Goal: Use online tool/utility: Utilize a website feature to perform a specific function

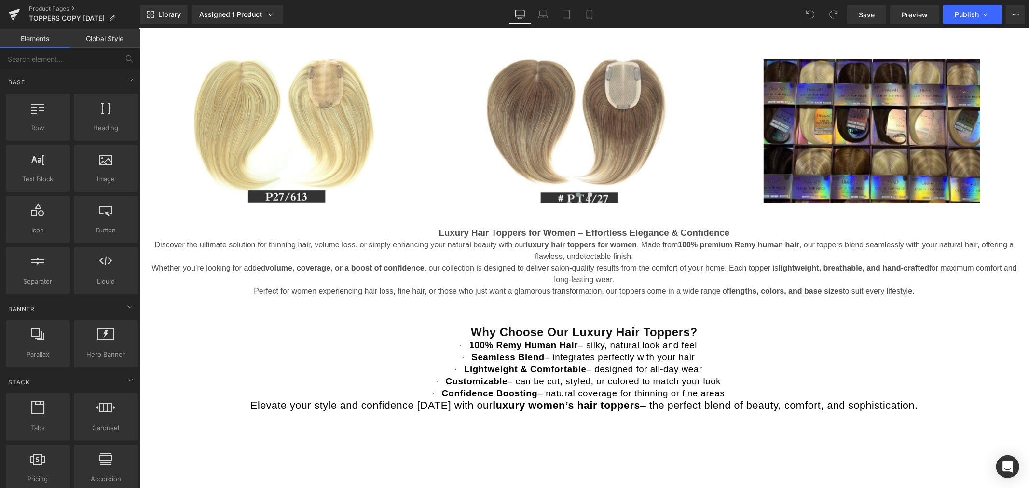
scroll to position [750, 0]
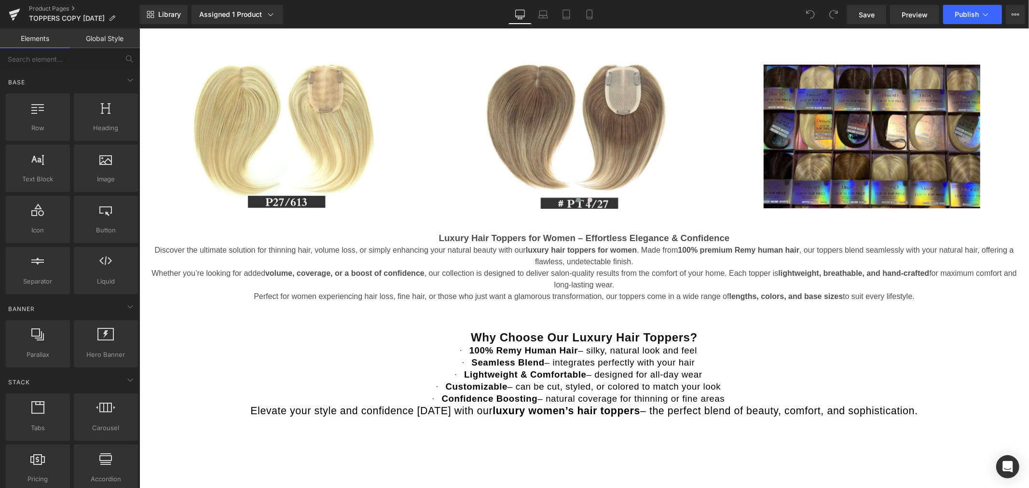
click at [562, 262] on span "Discover the ultimate solution for thinning hair, volume loss, or simply enhanc…" at bounding box center [583, 255] width 859 height 20
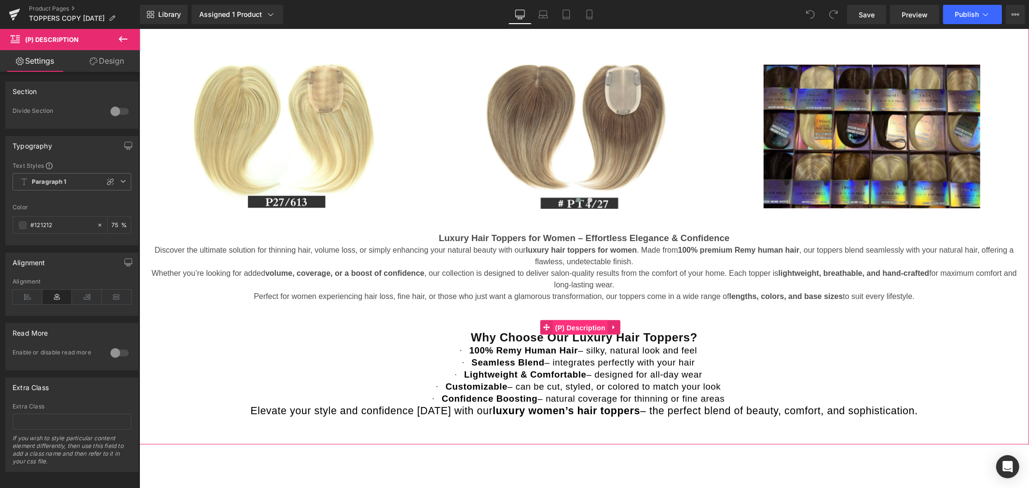
click at [582, 325] on span "(P) Description" at bounding box center [579, 327] width 55 height 14
click at [577, 243] on p "Luxury Hair Toppers for Women – Effortless Elegance & Confidence" at bounding box center [584, 238] width 880 height 12
click at [586, 327] on span "(P) Description" at bounding box center [579, 327] width 55 height 14
click at [65, 185] on b "Paragraph 1" at bounding box center [49, 182] width 35 height 8
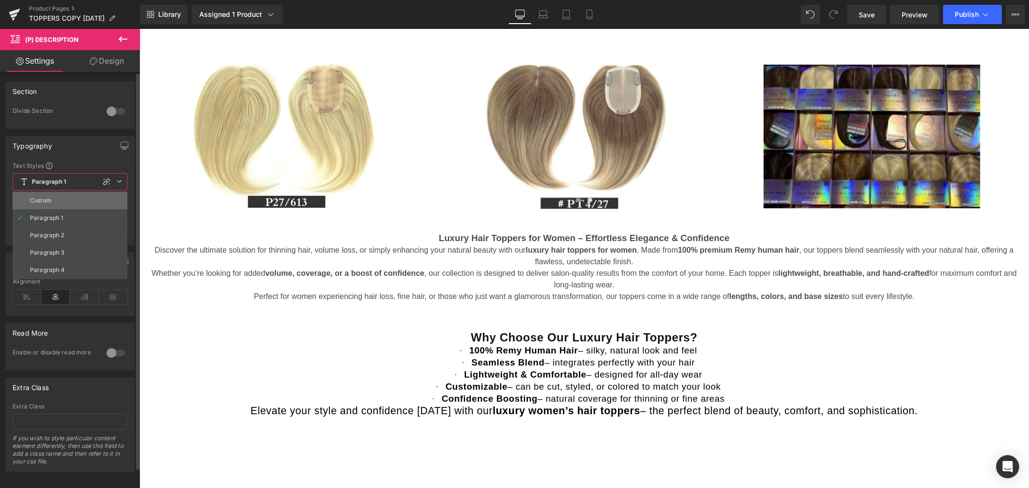
click at [59, 197] on li "Custom" at bounding box center [70, 200] width 115 height 17
type input "0"
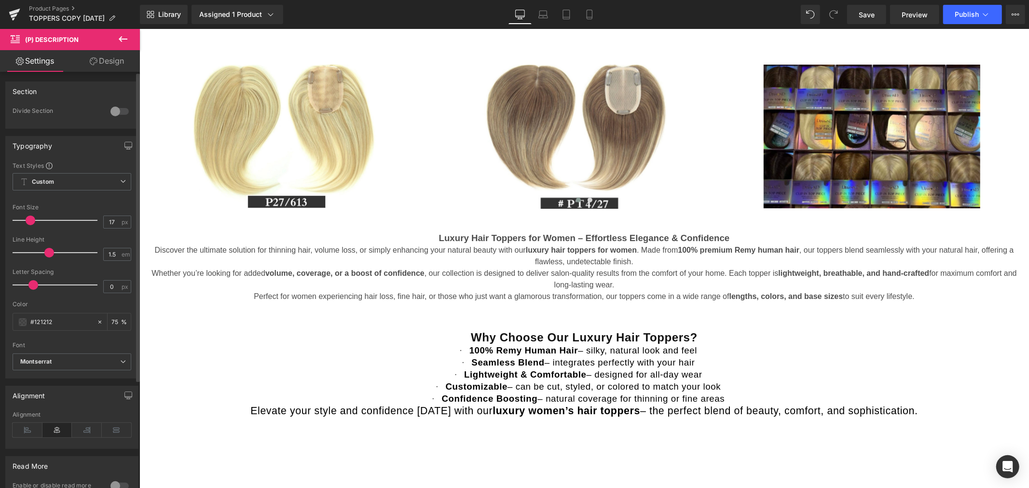
type input "18"
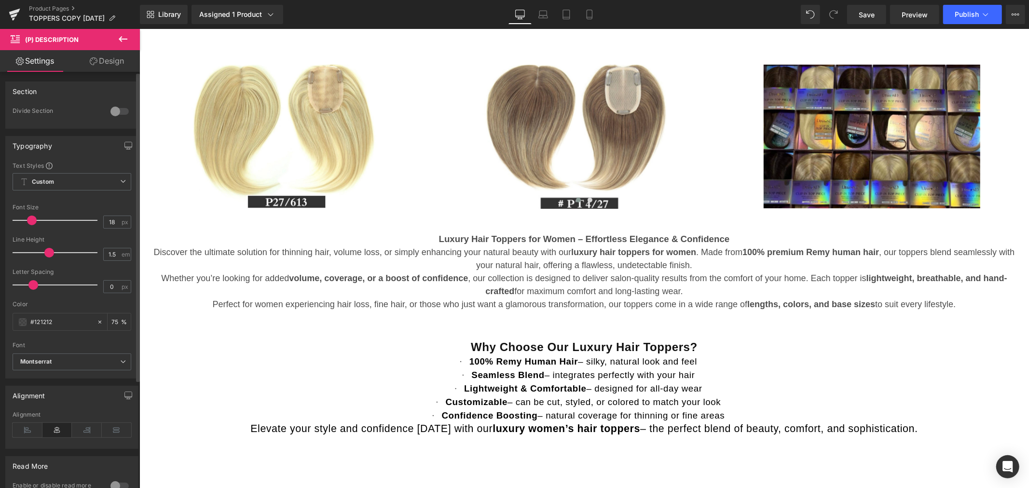
click at [32, 222] on span at bounding box center [32, 221] width 10 height 10
click at [29, 286] on span at bounding box center [33, 285] width 10 height 10
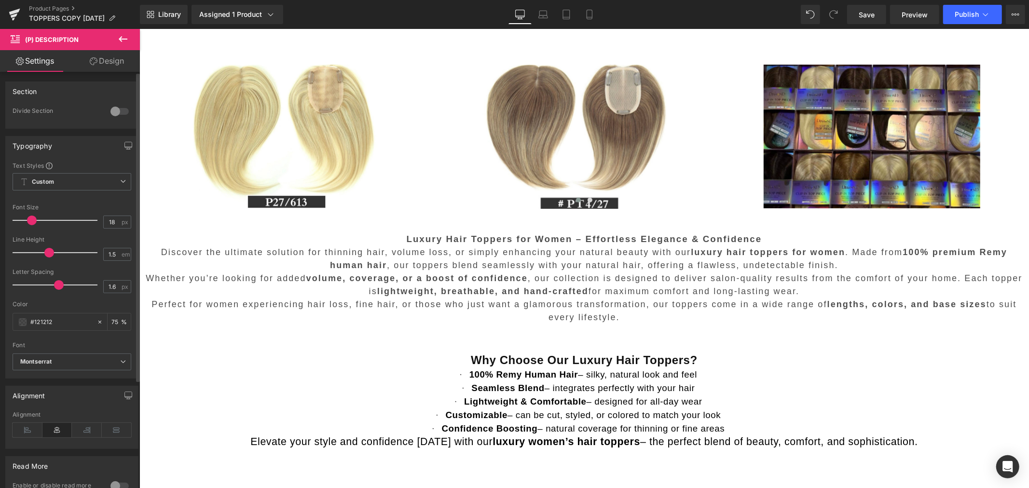
type input "1.5"
drag, startPoint x: 29, startPoint y: 286, endPoint x: 55, endPoint y: 289, distance: 25.7
click at [55, 289] on div at bounding box center [57, 284] width 80 height 19
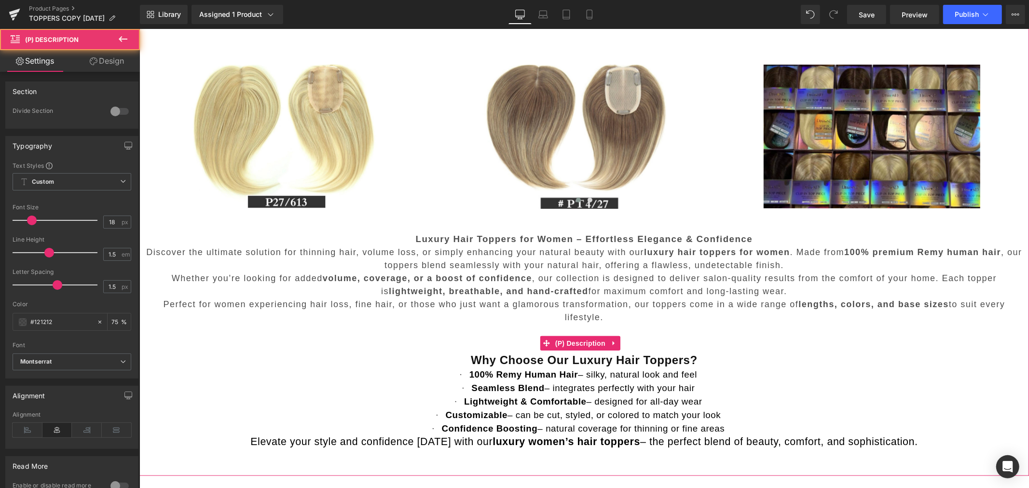
click at [510, 271] on p "Whether you’re looking for added volume, coverage, or a boost of confidence , o…" at bounding box center [584, 284] width 880 height 26
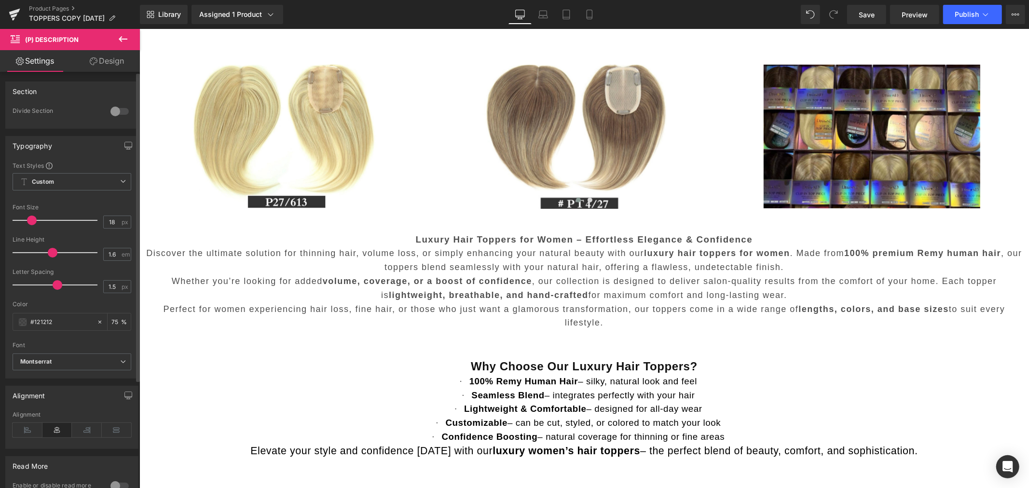
type input "1.5"
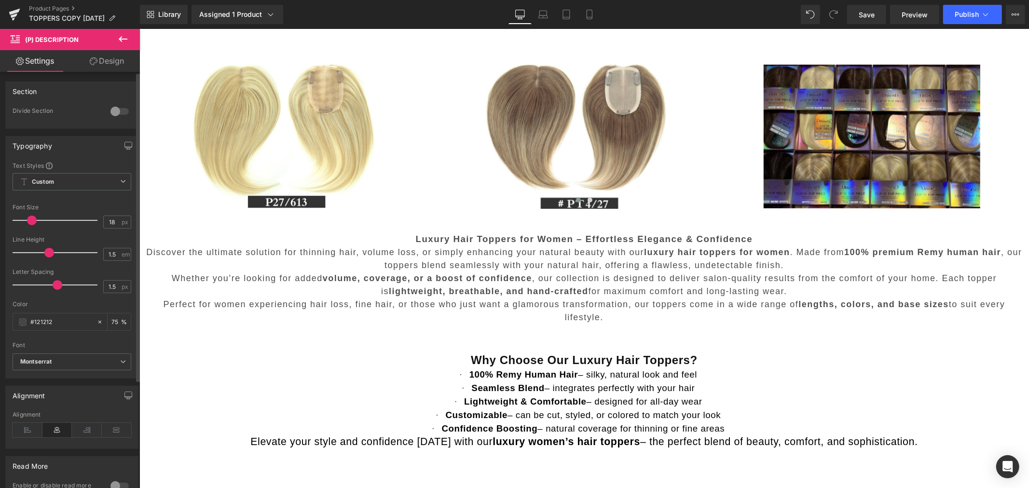
drag, startPoint x: 49, startPoint y: 252, endPoint x: 50, endPoint y: 262, distance: 10.2
click at [50, 262] on div "Line Height 1.5 em" at bounding box center [72, 252] width 119 height 32
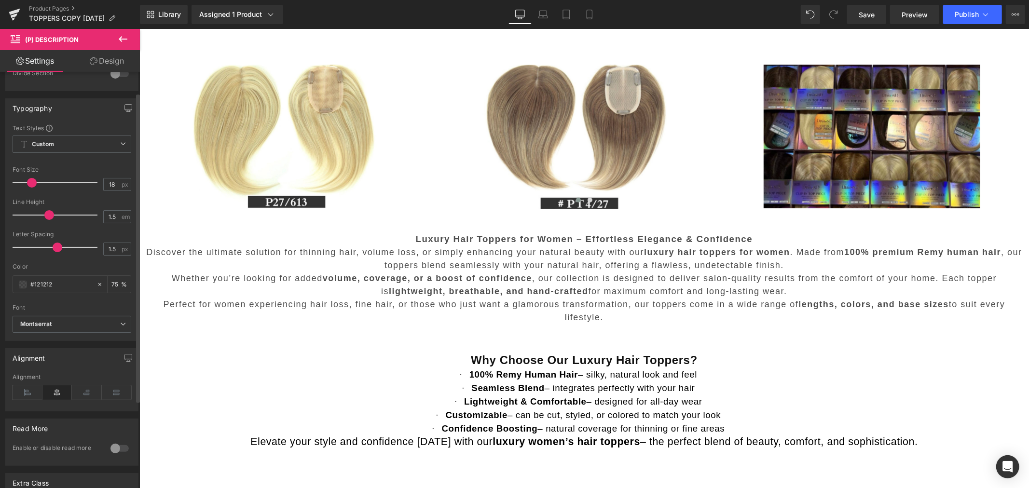
scroll to position [0, 0]
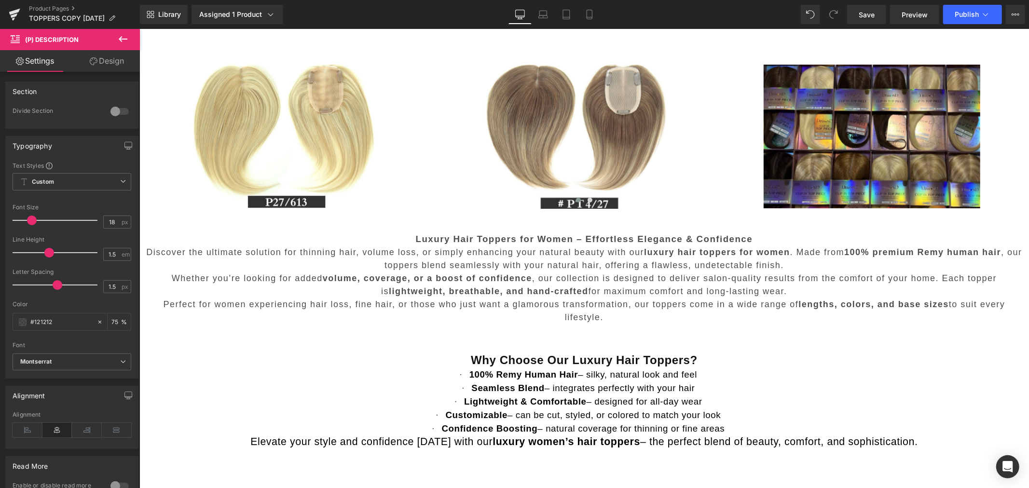
click at [105, 62] on link "Design" at bounding box center [107, 61] width 70 height 22
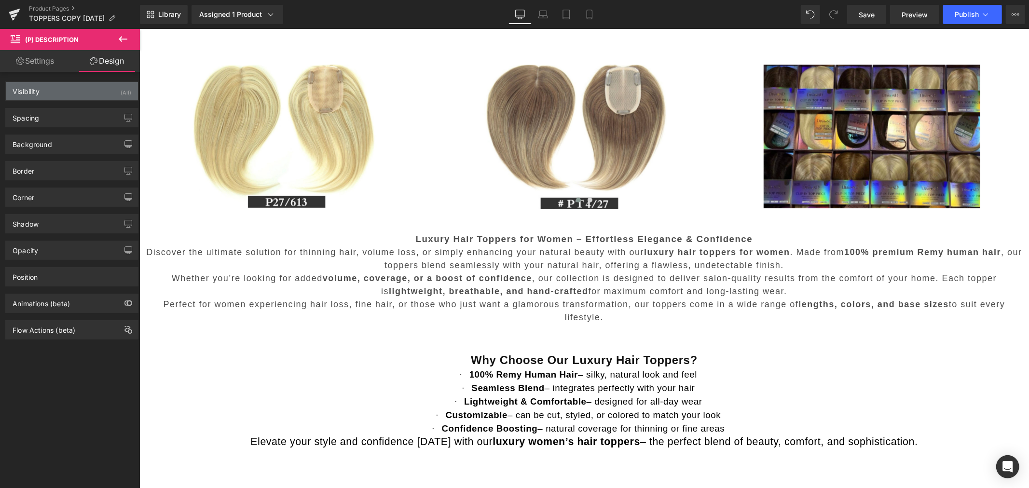
click at [53, 91] on div "Visibility (All)" at bounding box center [72, 91] width 132 height 18
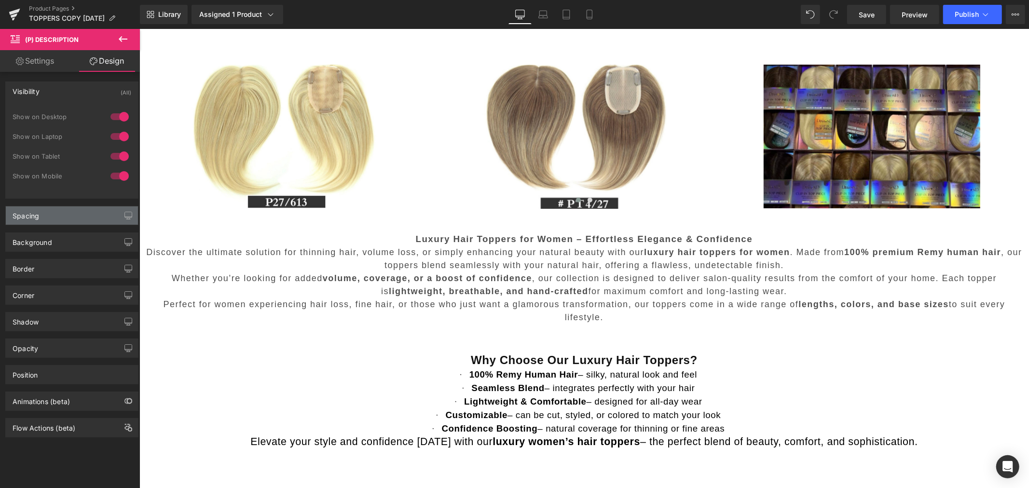
click at [56, 217] on div "Spacing" at bounding box center [72, 215] width 132 height 18
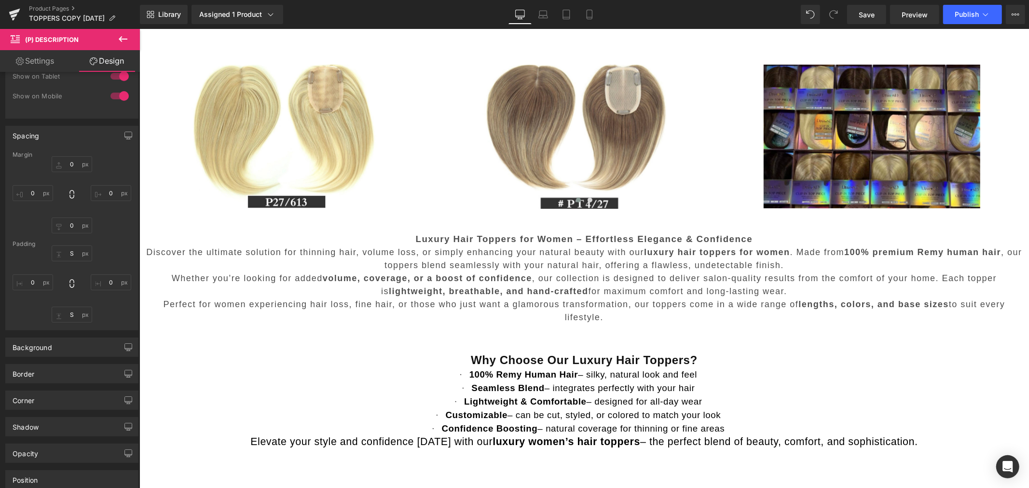
scroll to position [107, 0]
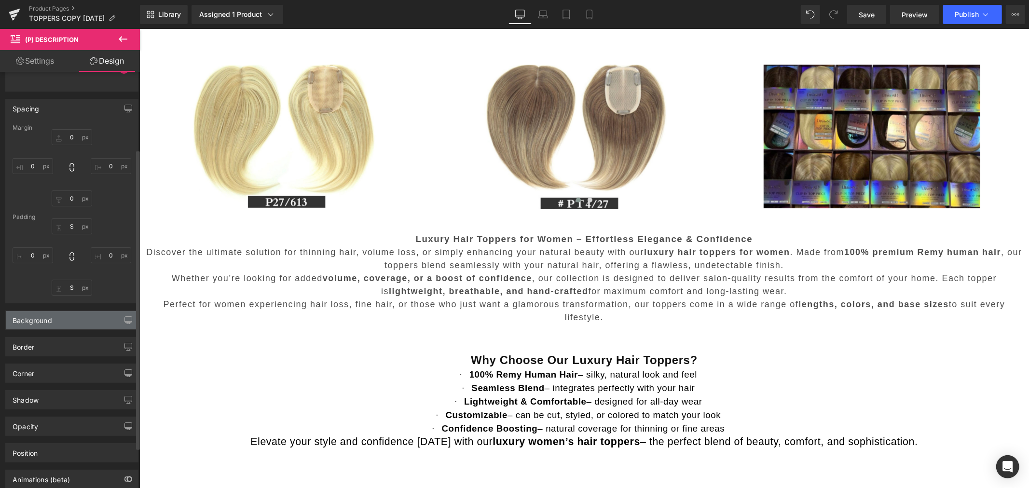
click at [67, 316] on div "Background" at bounding box center [72, 320] width 132 height 18
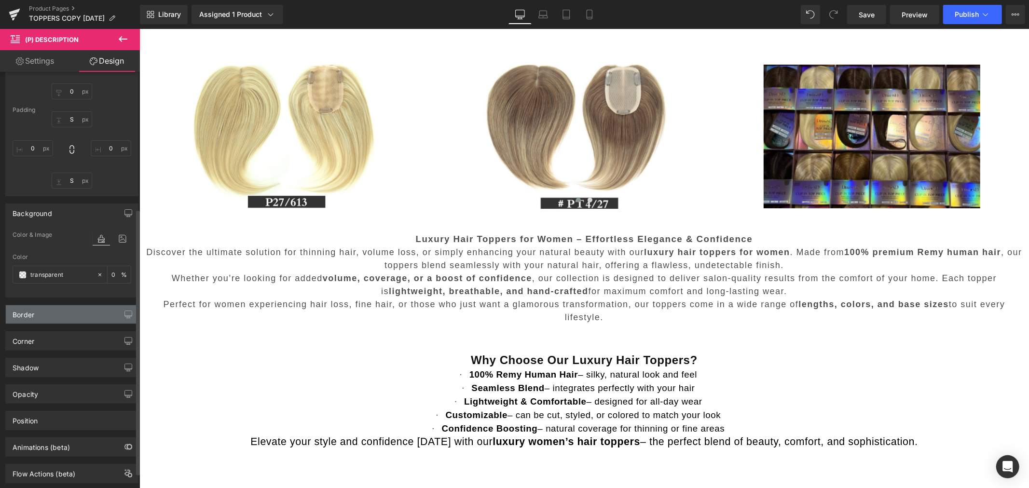
click at [60, 319] on div "Border" at bounding box center [72, 314] width 132 height 18
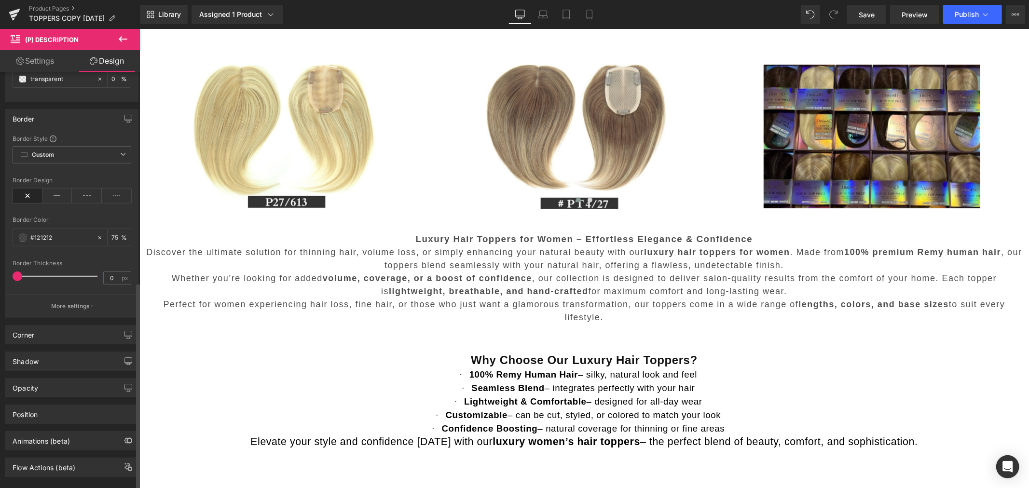
scroll to position [427, 0]
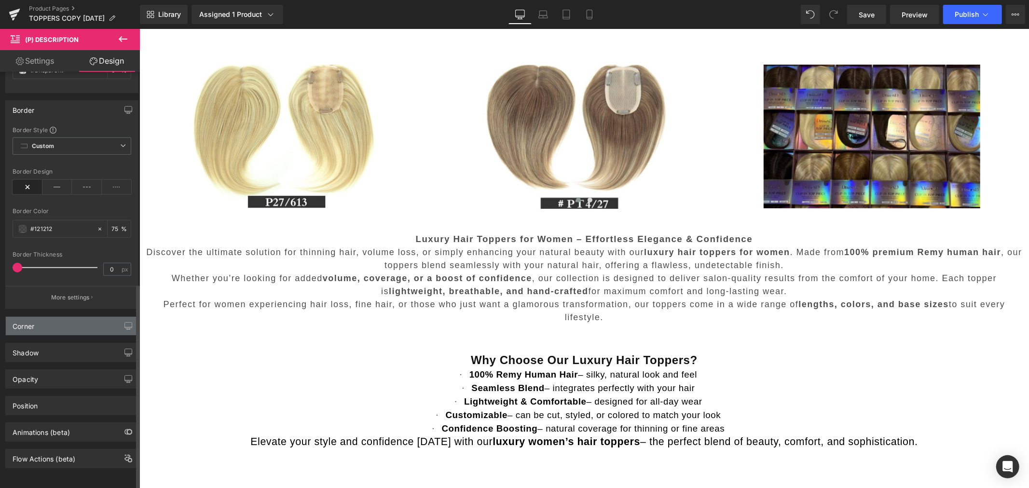
click at [34, 319] on div "Corner" at bounding box center [24, 324] width 22 height 14
click at [76, 321] on div "Corner" at bounding box center [72, 326] width 132 height 18
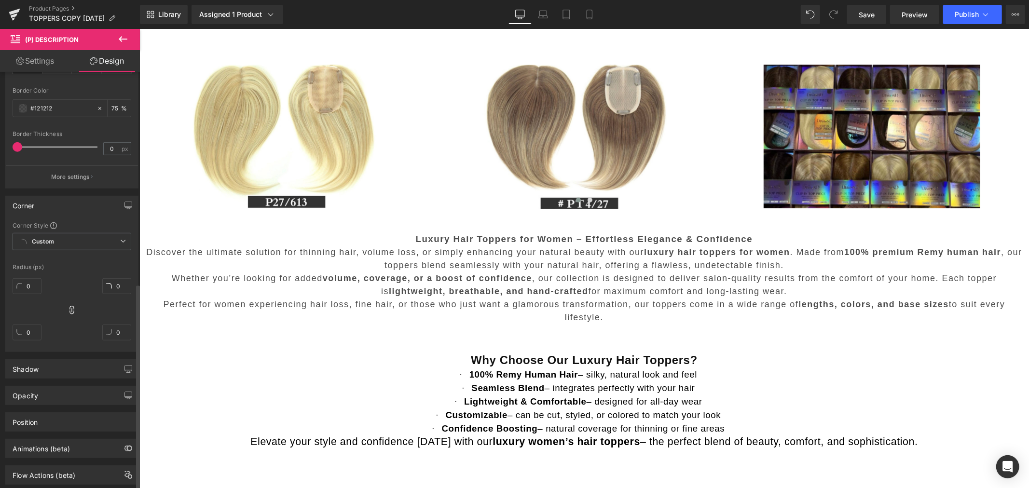
scroll to position [565, 0]
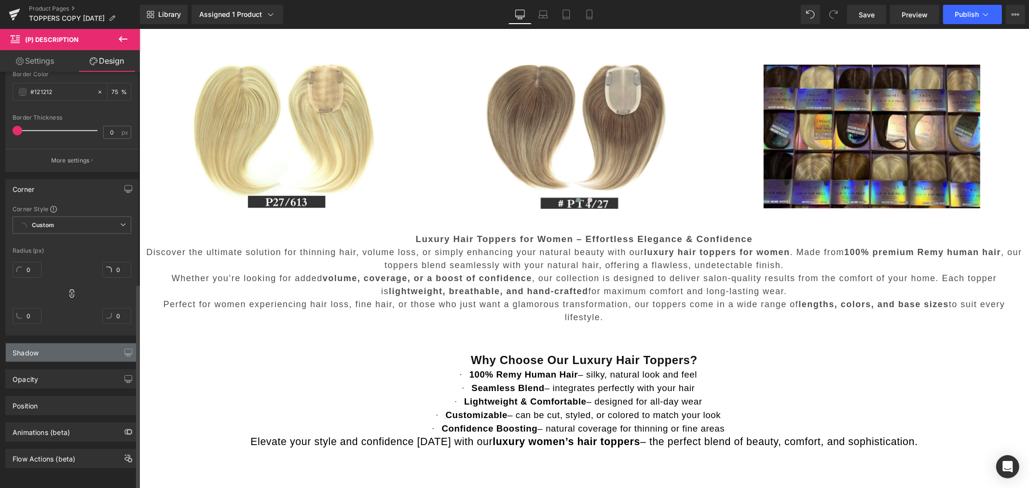
click at [71, 351] on div "Shadow" at bounding box center [72, 352] width 132 height 18
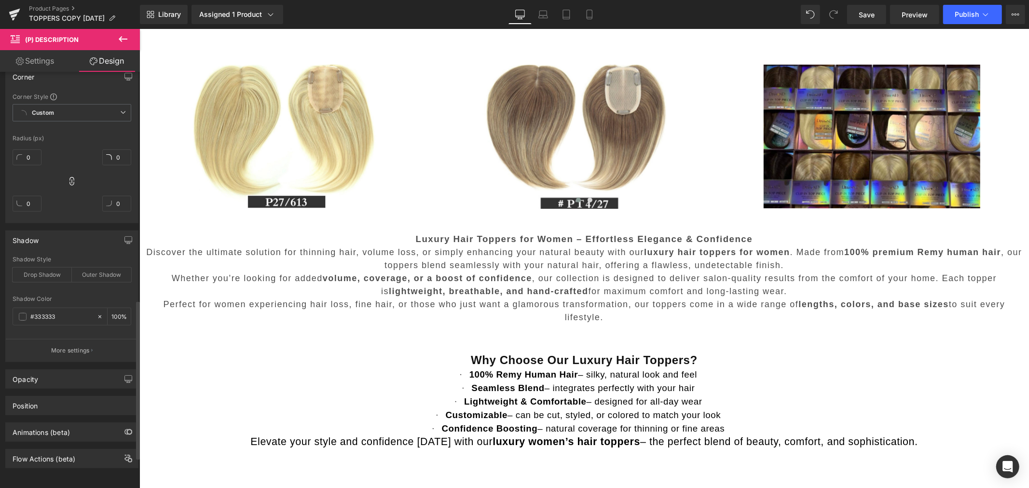
scroll to position [677, 0]
click at [66, 371] on div "Opacity" at bounding box center [72, 379] width 132 height 18
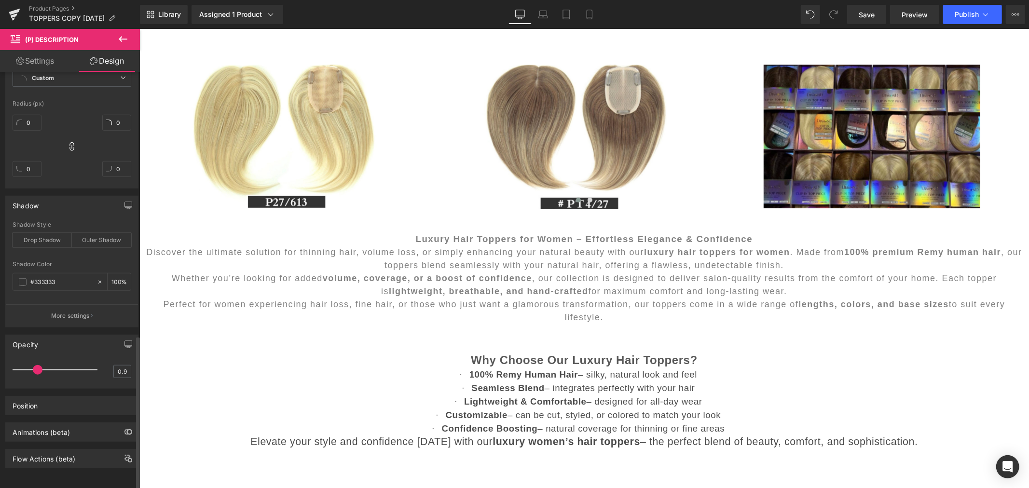
type input "1"
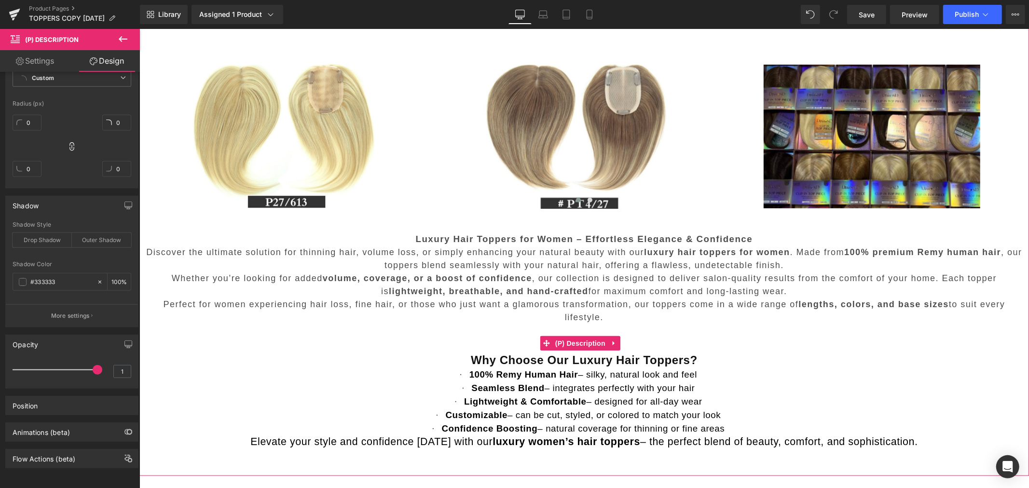
drag, startPoint x: 233, startPoint y: 388, endPoint x: 232, endPoint y: 360, distance: 28.5
click at [49, 404] on div "Position" at bounding box center [72, 405] width 132 height 18
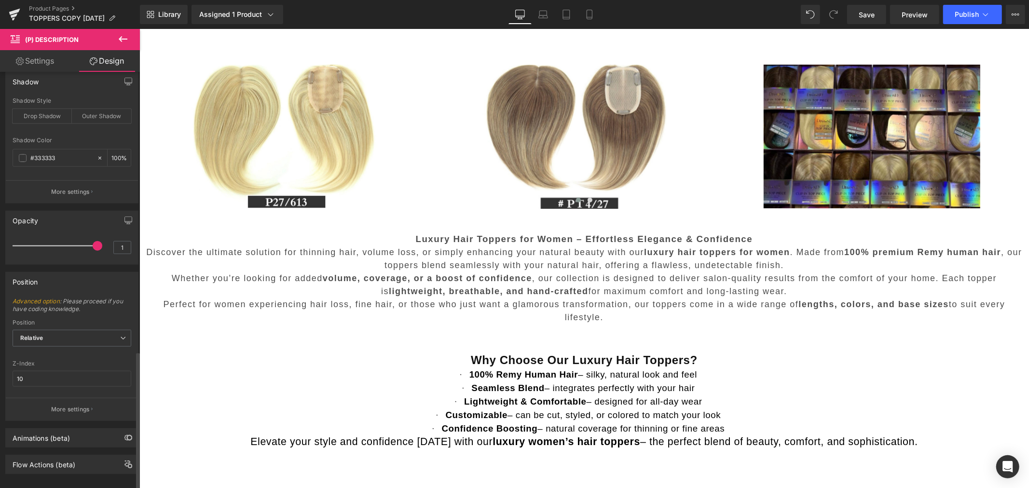
scroll to position [841, 0]
click at [69, 324] on span "Relative" at bounding box center [72, 332] width 119 height 17
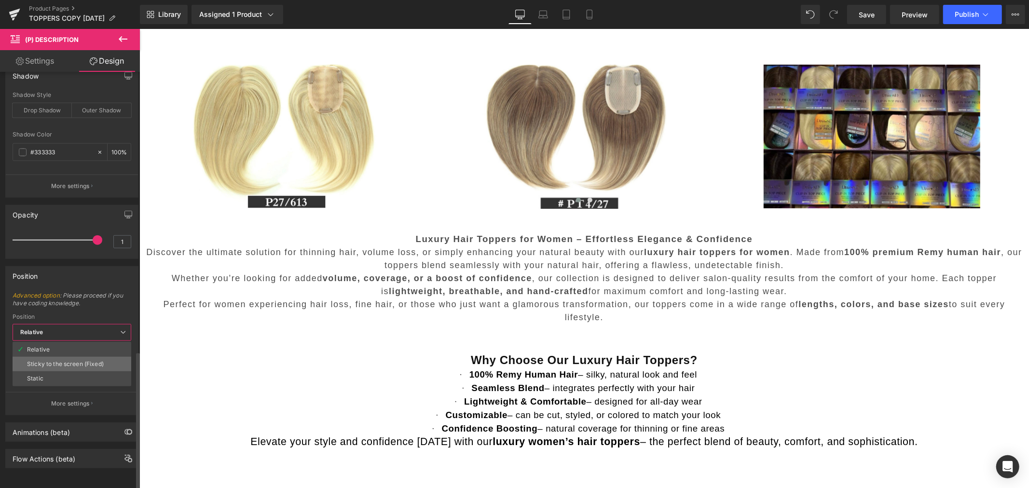
click at [74, 361] on div "Sticky to the screen (Fixed)" at bounding box center [65, 364] width 77 height 7
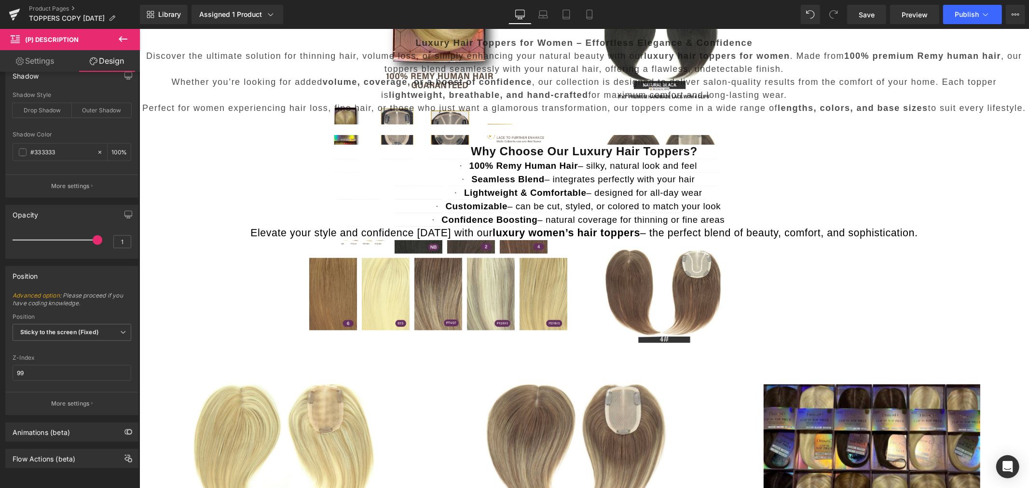
scroll to position [428, 0]
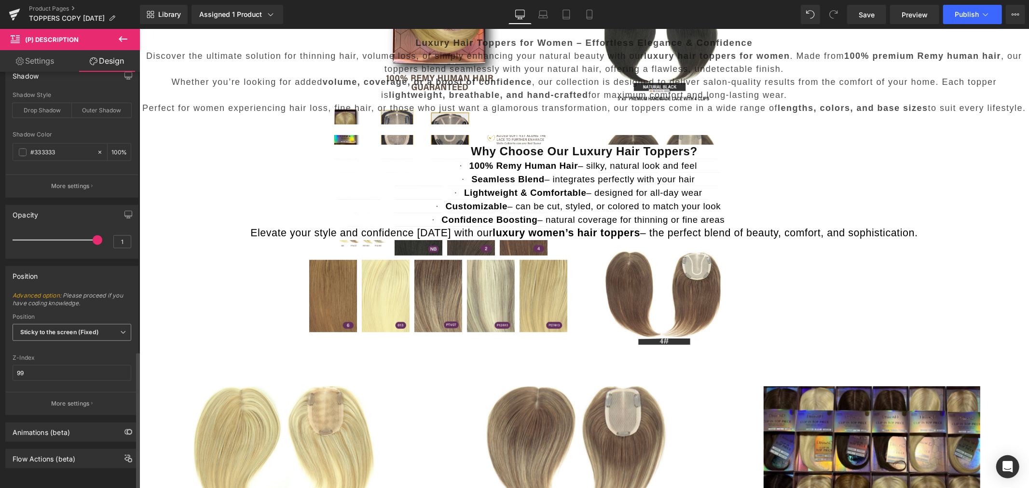
click at [67, 329] on span "Sticky to the screen (Fixed)" at bounding box center [72, 332] width 119 height 17
click at [63, 342] on li "Relative" at bounding box center [72, 349] width 119 height 14
type input "1"
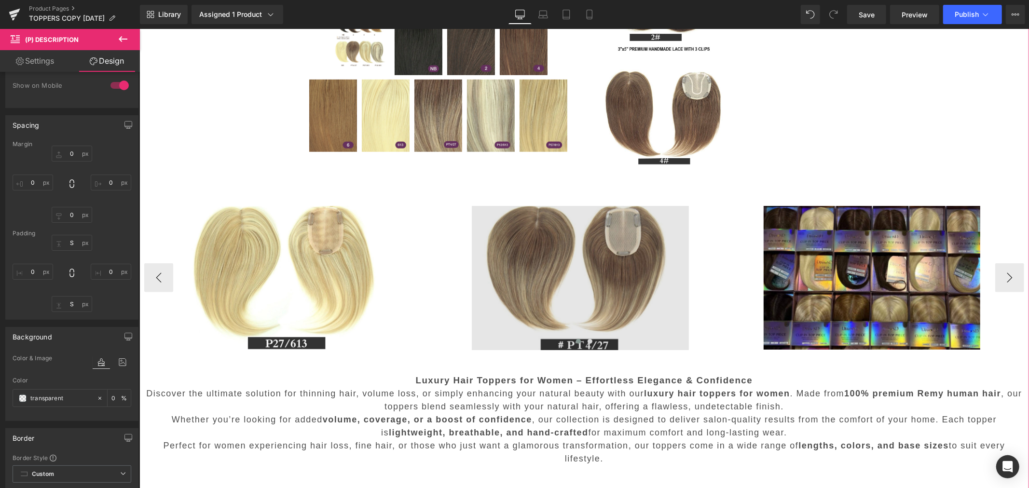
scroll to position [589, 0]
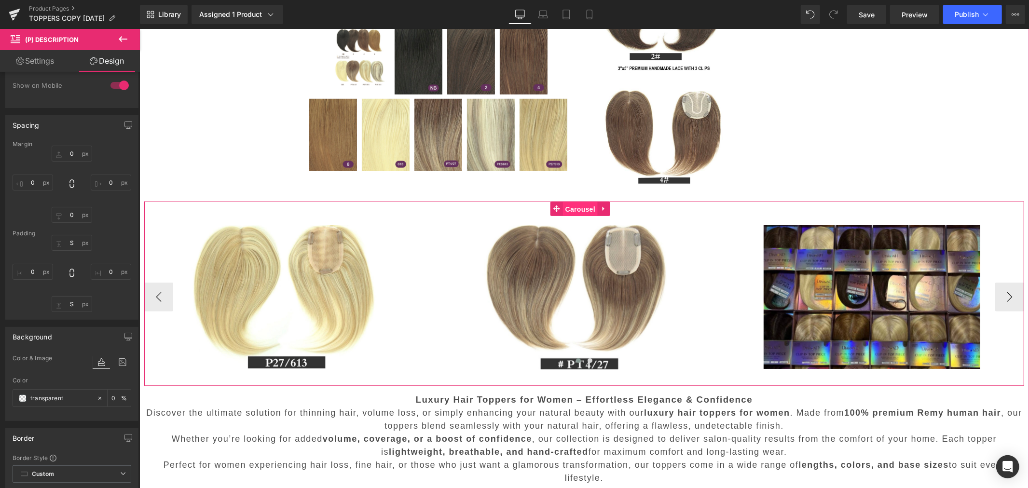
click at [582, 205] on span "Carousel" at bounding box center [579, 209] width 35 height 14
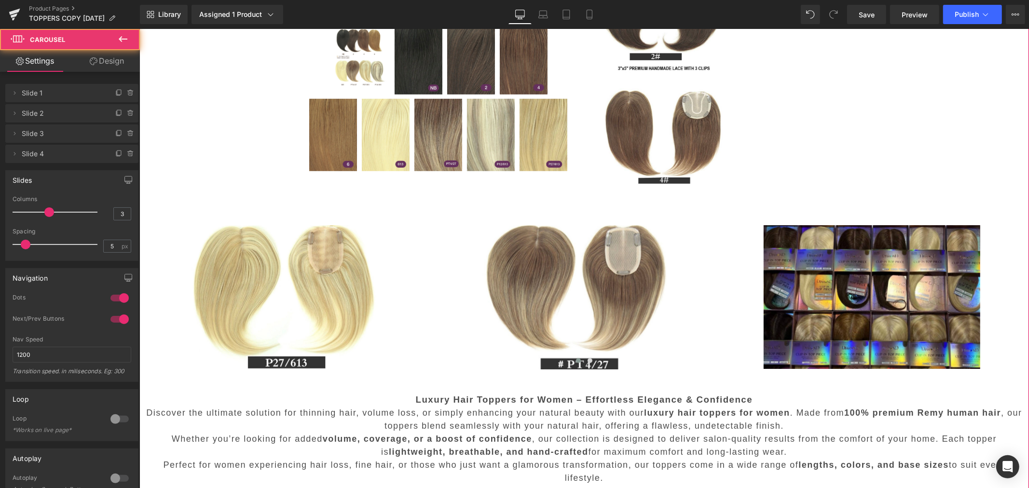
click at [544, 432] on p "Whether you’re looking for added volume, coverage, or a boost of confidence , o…" at bounding box center [584, 445] width 880 height 26
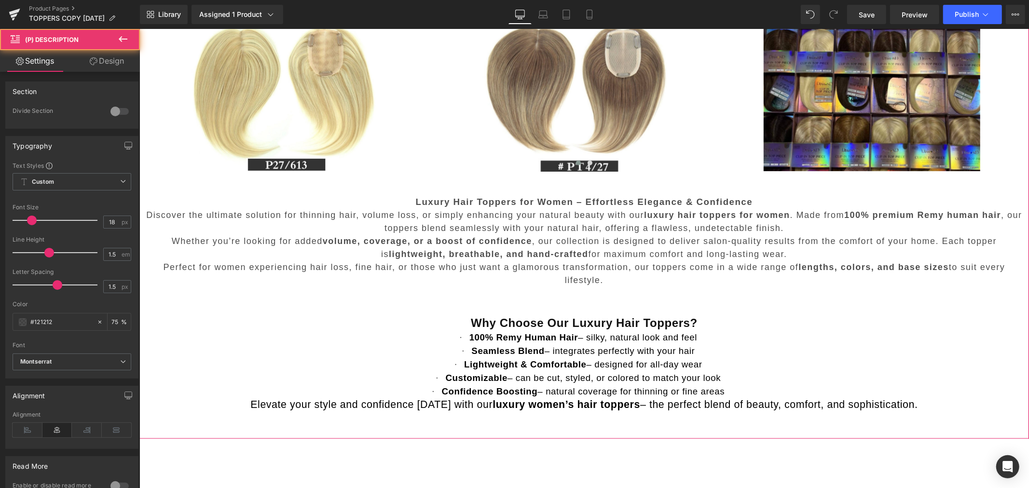
scroll to position [803, 0]
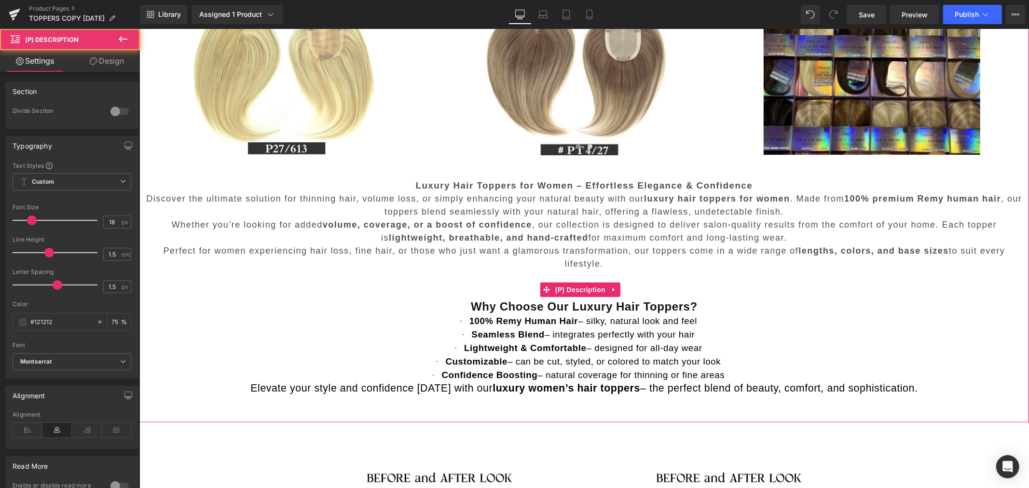
click at [540, 370] on span "– natural coverage for thinning or fine areas" at bounding box center [630, 374] width 187 height 10
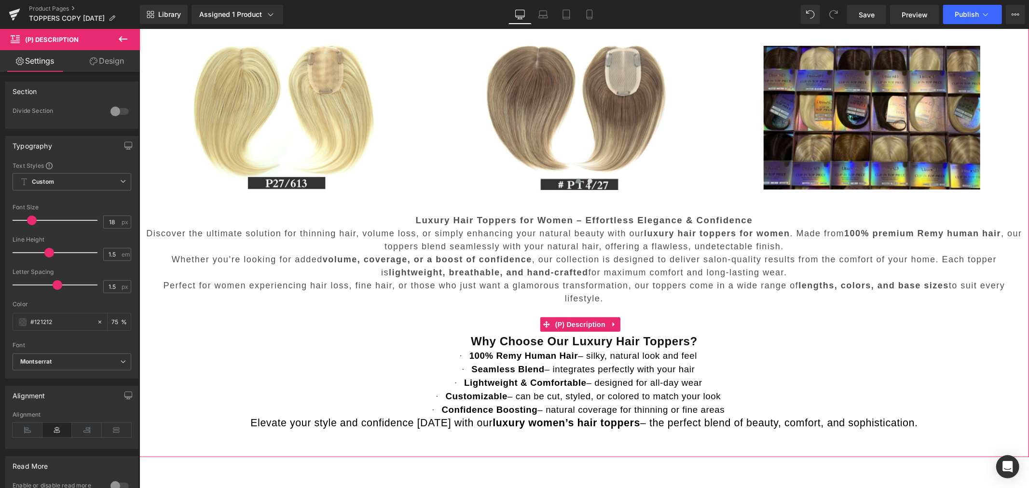
scroll to position [750, 0]
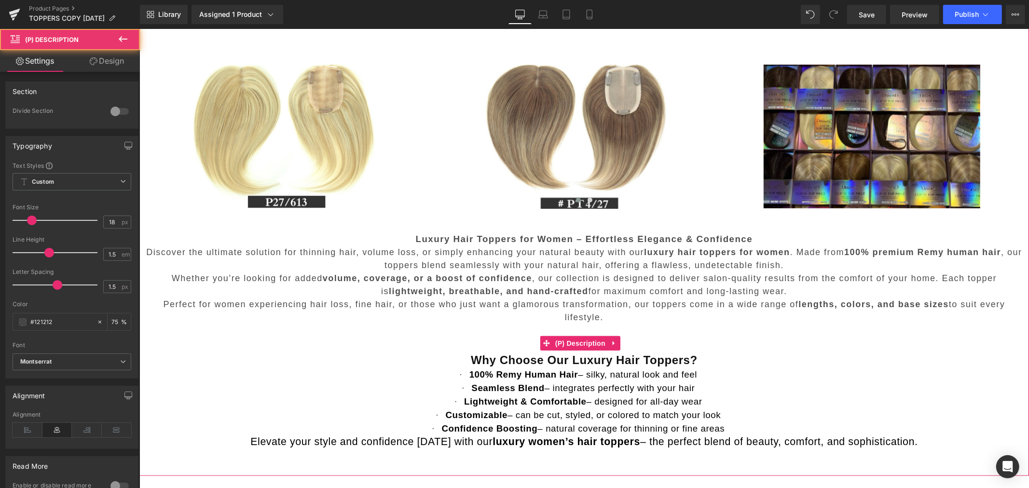
click at [542, 266] on span "Discover the ultimate solution for thinning hair, volume loss, or simply enhanc…" at bounding box center [584, 258] width 876 height 23
click at [444, 300] on span "Perfect for women experiencing hair loss, fine hair, or those who just want a g…" at bounding box center [582, 310] width 841 height 23
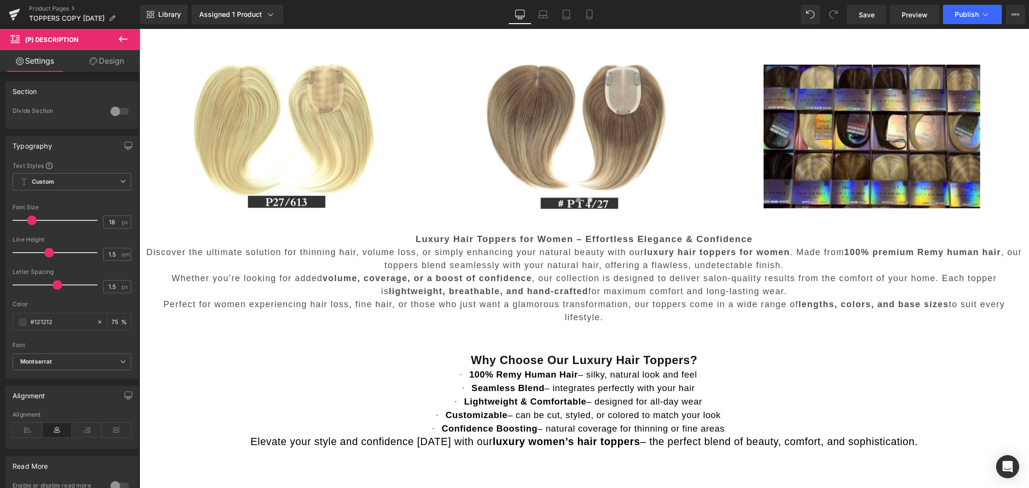
click at [123, 35] on icon at bounding box center [123, 39] width 12 height 12
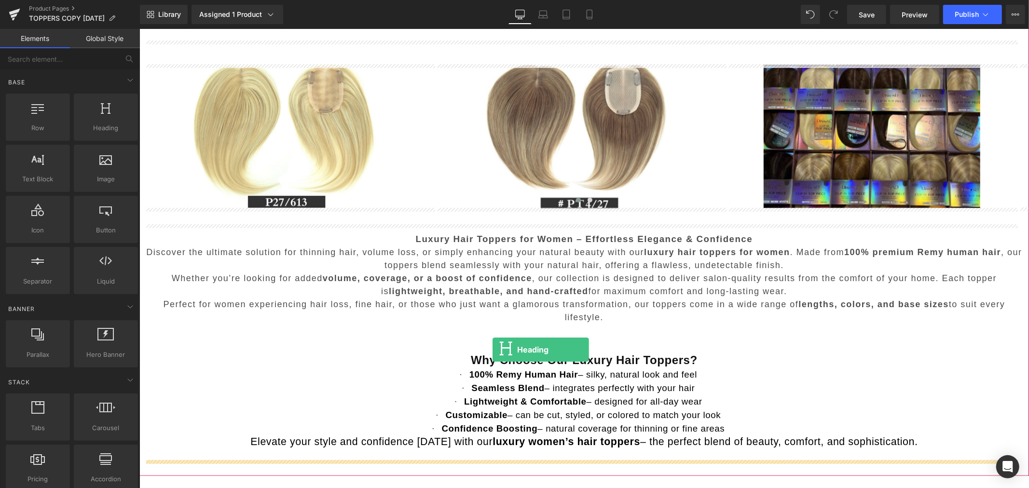
drag, startPoint x: 239, startPoint y: 146, endPoint x: 492, endPoint y: 349, distance: 324.5
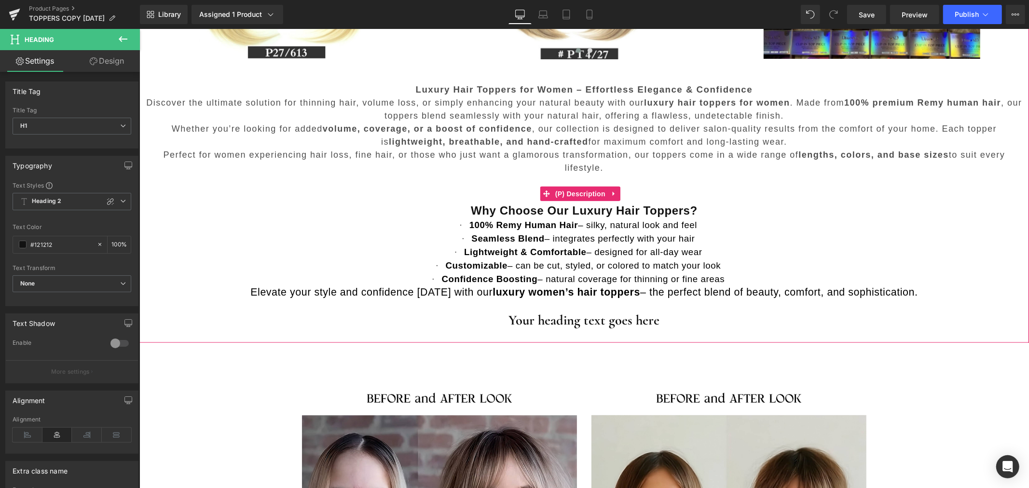
scroll to position [910, 0]
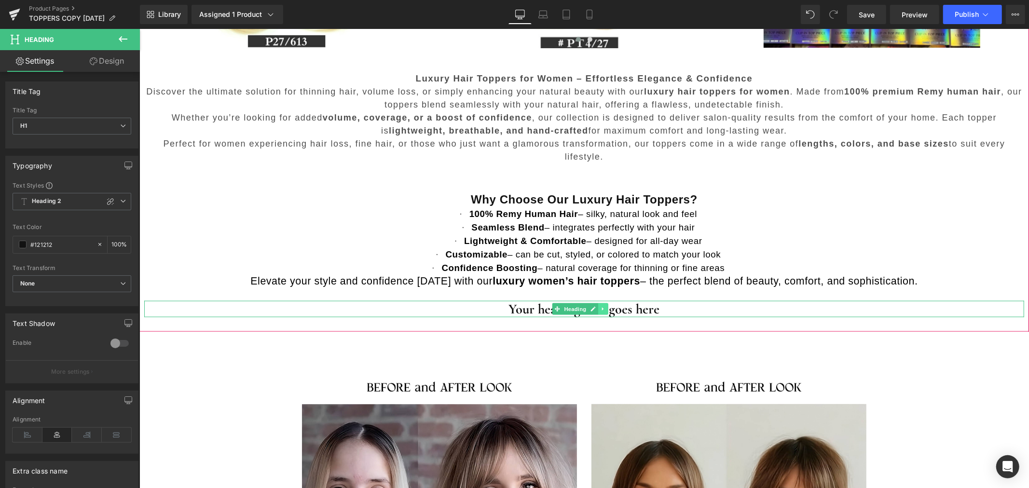
click at [604, 310] on icon at bounding box center [602, 309] width 5 height 6
click at [607, 307] on icon at bounding box center [607, 308] width 5 height 5
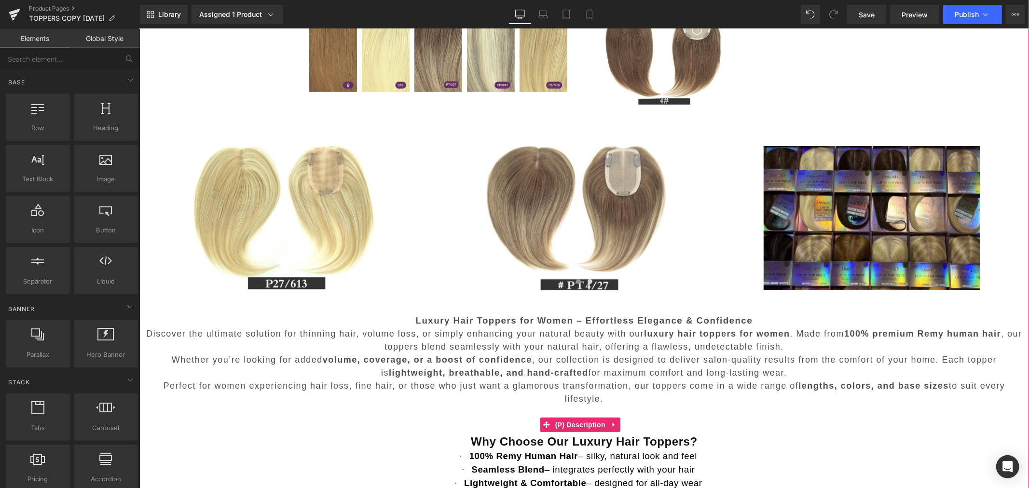
scroll to position [643, 0]
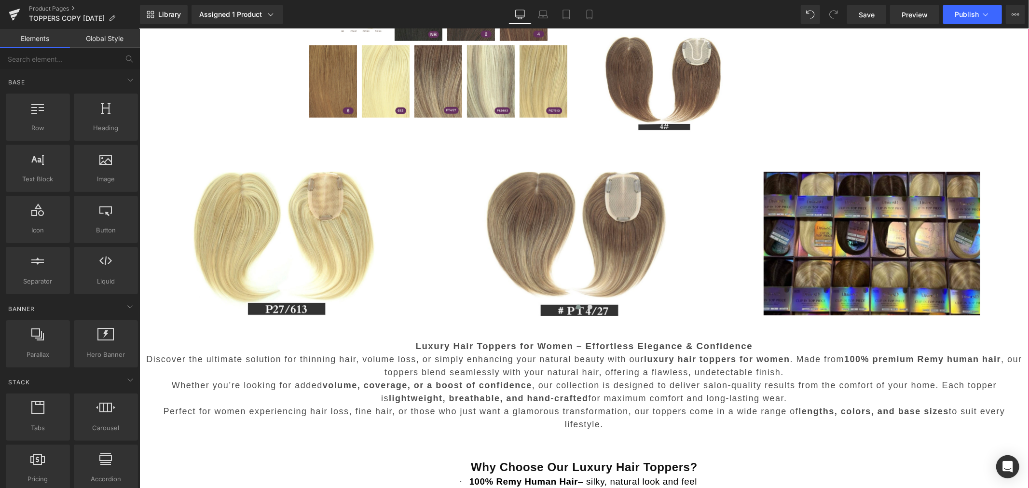
click at [499, 377] on p "Discover the ultimate solution for thinning hair, volume loss, or simply enhanc…" at bounding box center [584, 365] width 880 height 26
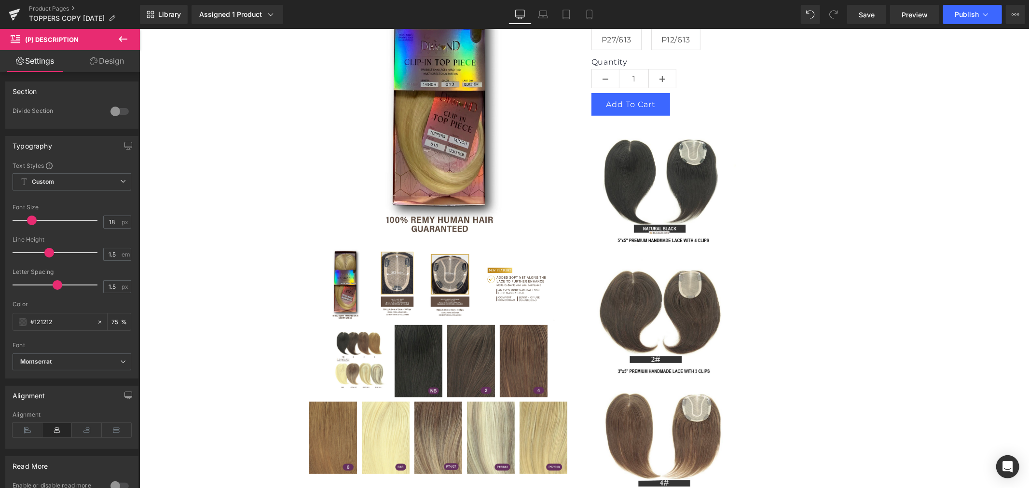
scroll to position [268, 0]
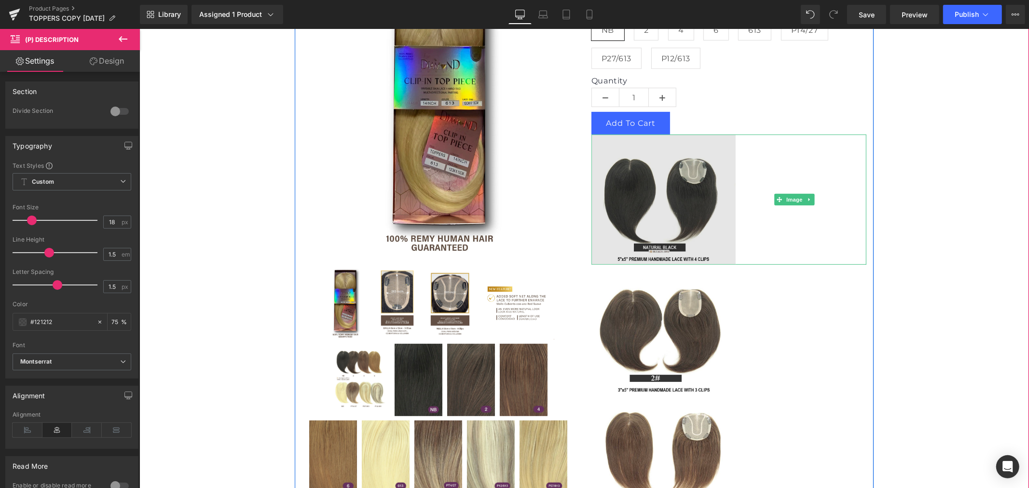
click at [750, 242] on img at bounding box center [728, 199] width 275 height 130
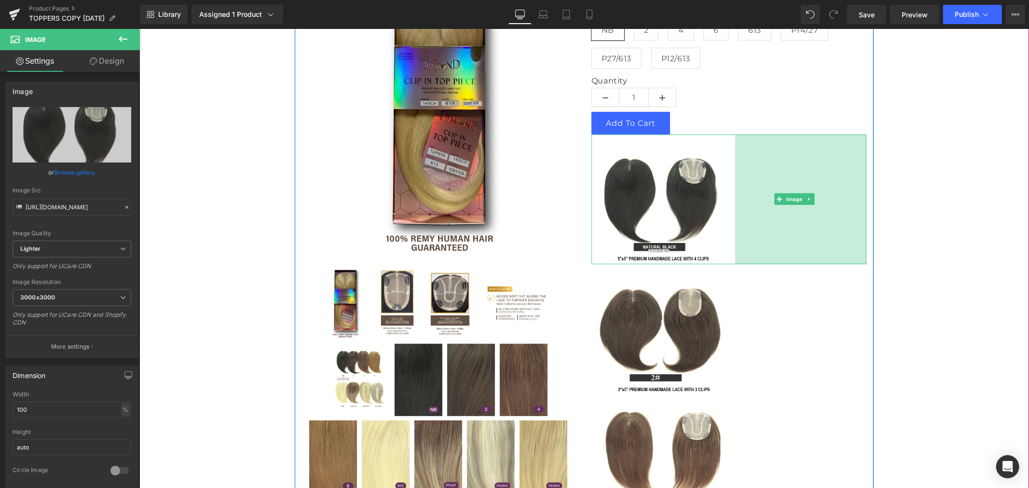
drag, startPoint x: 861, startPoint y: 235, endPoint x: 825, endPoint y: 225, distance: 38.0
click at [861, 241] on div "272px" at bounding box center [799, 199] width 131 height 130
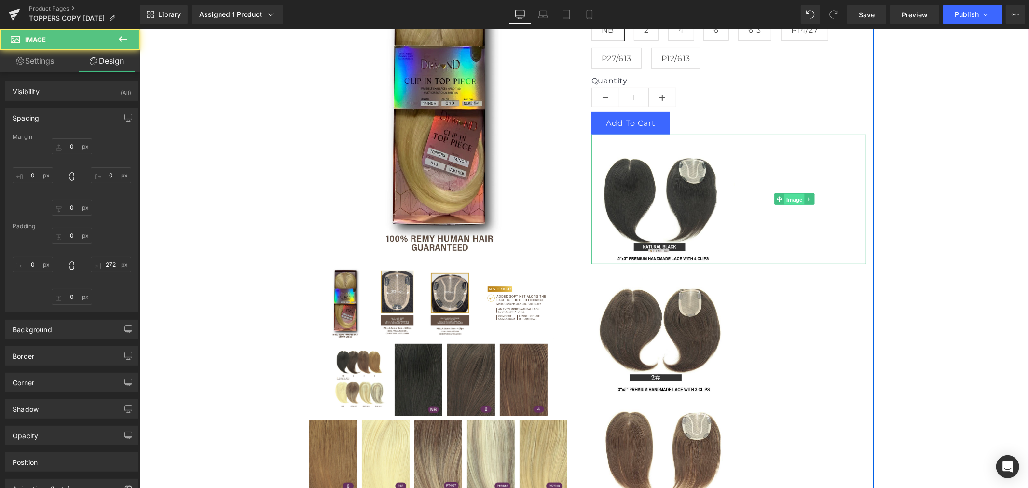
click at [788, 199] on span "Image" at bounding box center [794, 199] width 20 height 12
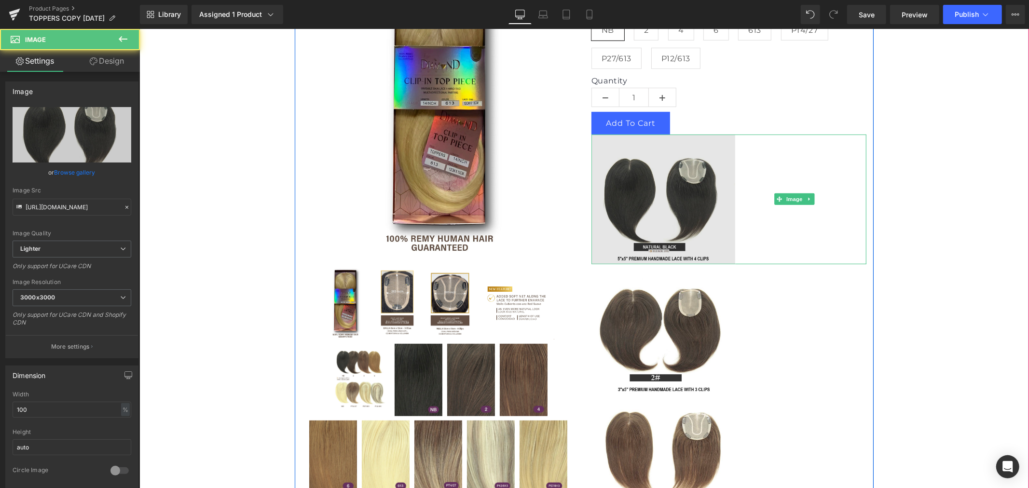
click at [728, 231] on img at bounding box center [728, 199] width 275 height 130
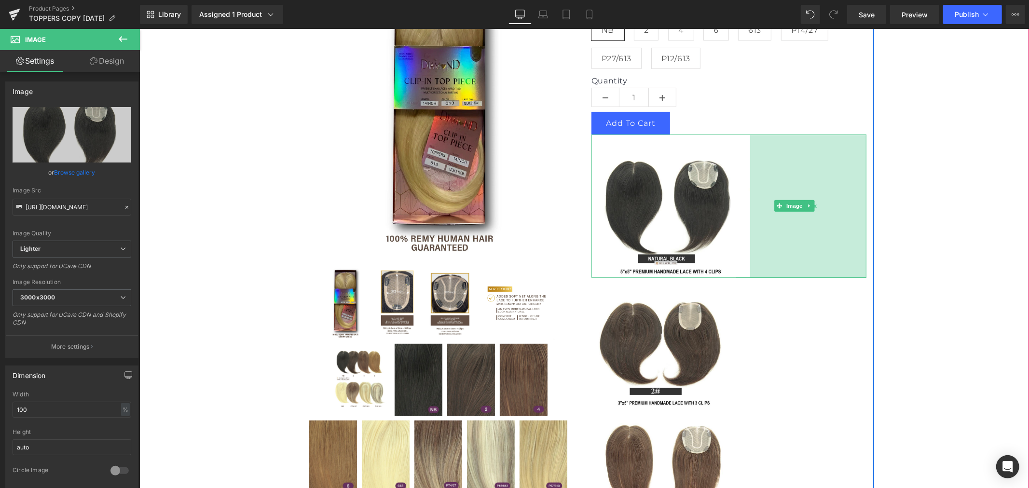
drag, startPoint x: 731, startPoint y: 229, endPoint x: 746, endPoint y: 236, distance: 16.4
click at [749, 236] on div "241px" at bounding box center [807, 205] width 116 height 143
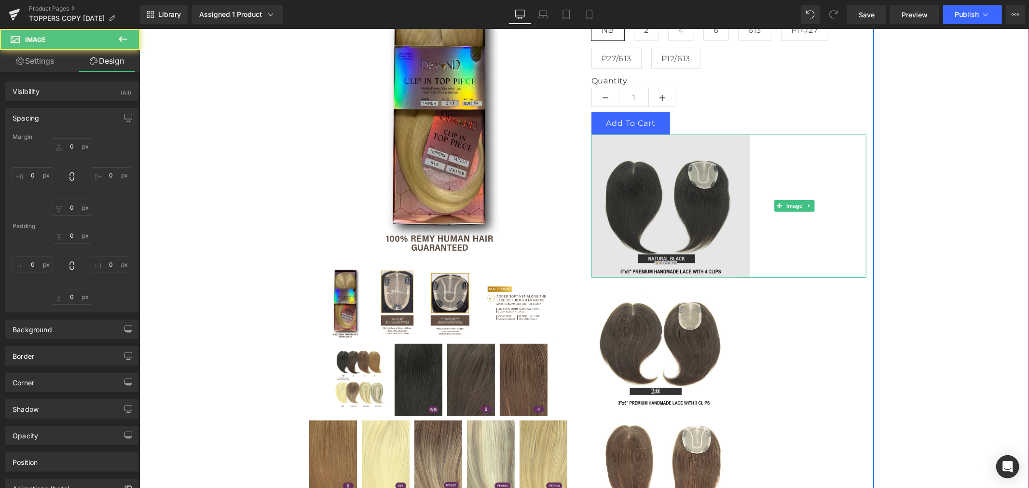
click at [682, 217] on img at bounding box center [728, 205] width 275 height 143
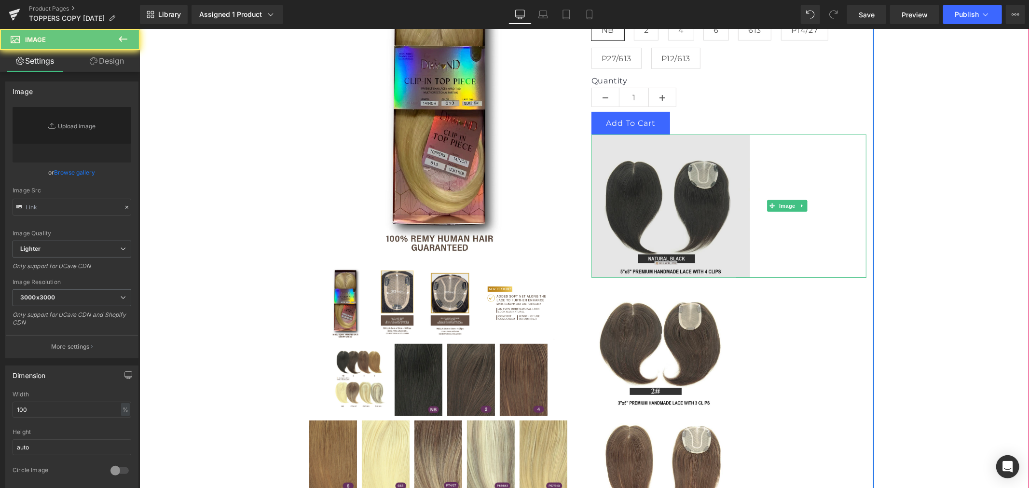
type input "[URL][DOMAIN_NAME]"
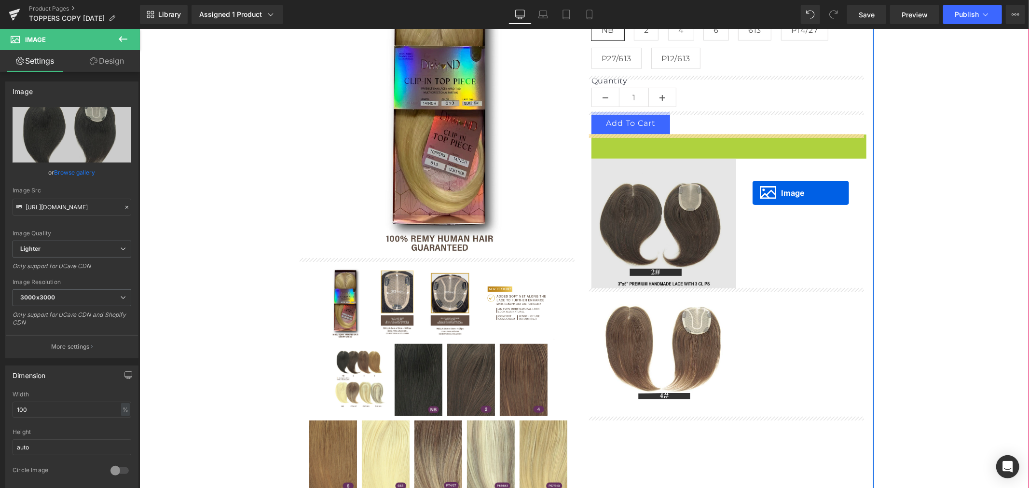
drag, startPoint x: 781, startPoint y: 208, endPoint x: 752, endPoint y: 193, distance: 33.2
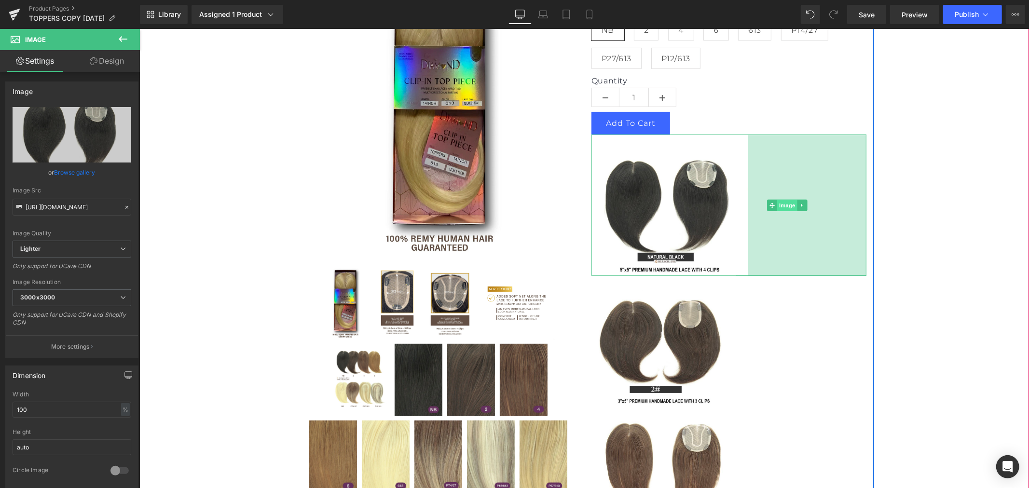
drag, startPoint x: 747, startPoint y: 204, endPoint x: 784, endPoint y: 207, distance: 36.8
click at [747, 203] on div "245px" at bounding box center [806, 204] width 118 height 141
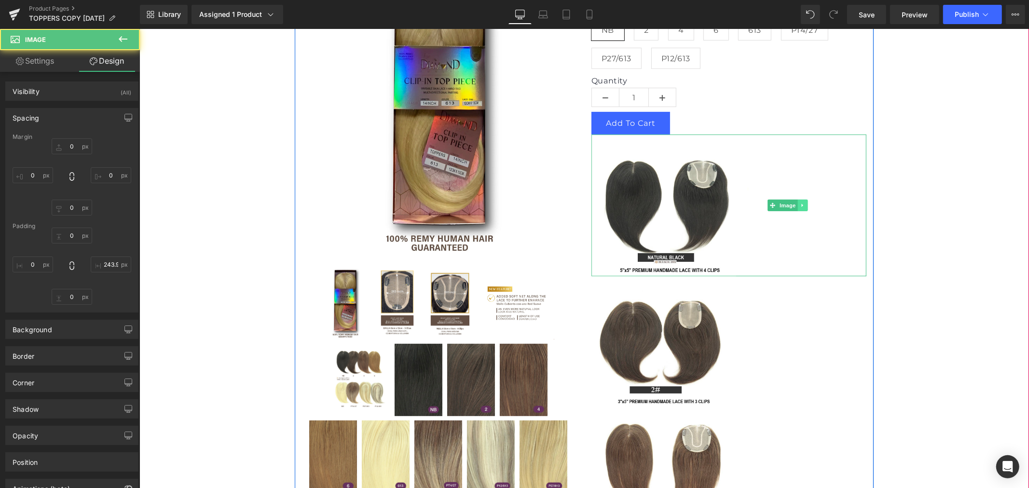
click at [799, 206] on icon at bounding box center [801, 205] width 5 height 6
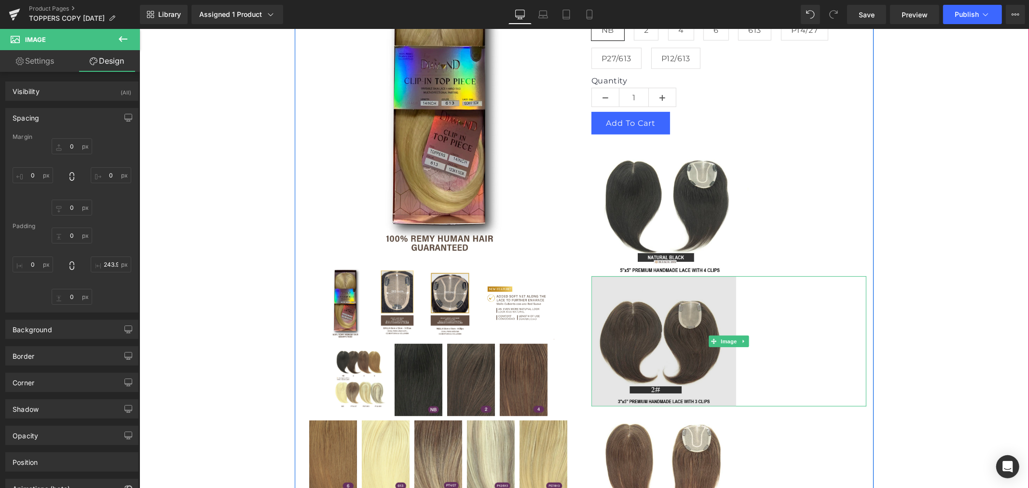
click at [809, 296] on img at bounding box center [728, 341] width 275 height 130
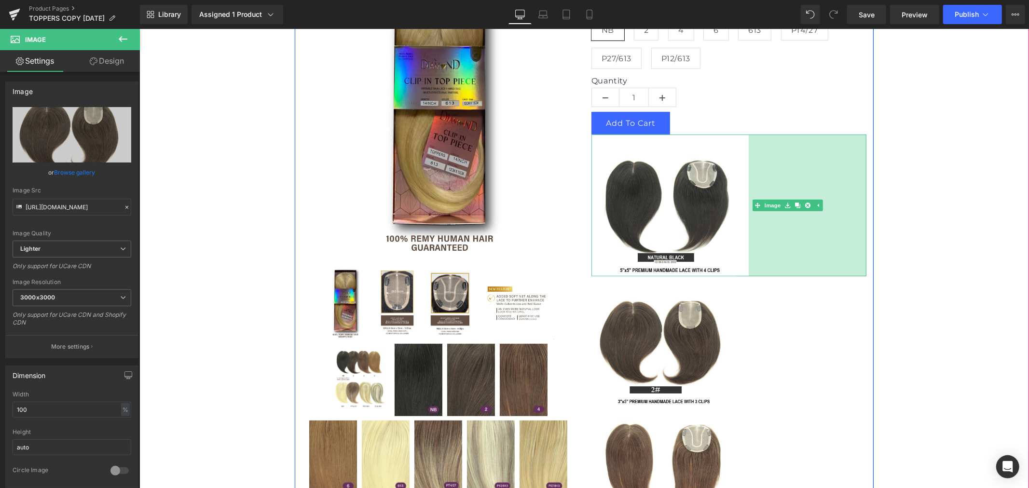
click at [764, 258] on div "244px" at bounding box center [807, 205] width 118 height 142
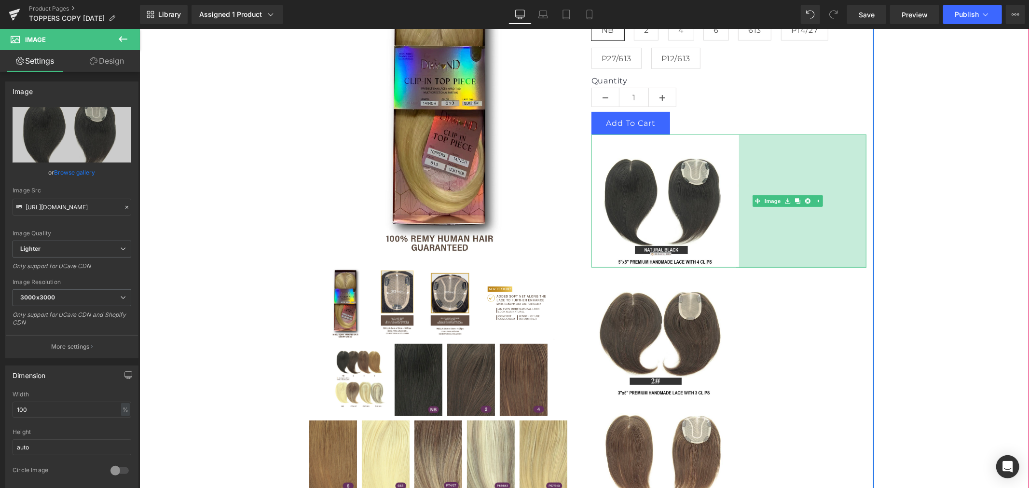
drag, startPoint x: 860, startPoint y: 228, endPoint x: 850, endPoint y: 232, distance: 10.6
click at [850, 232] on div "264px" at bounding box center [801, 200] width 127 height 133
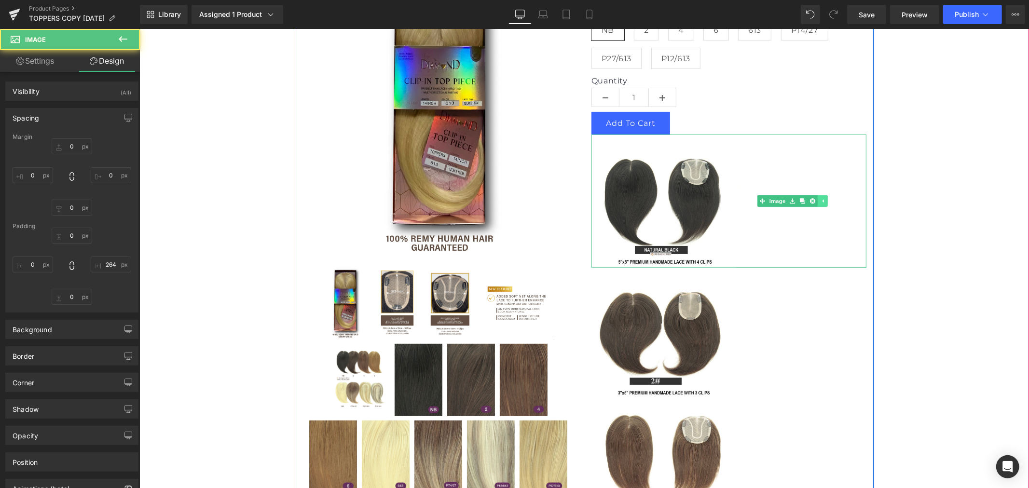
click at [817, 201] on link at bounding box center [822, 201] width 10 height 12
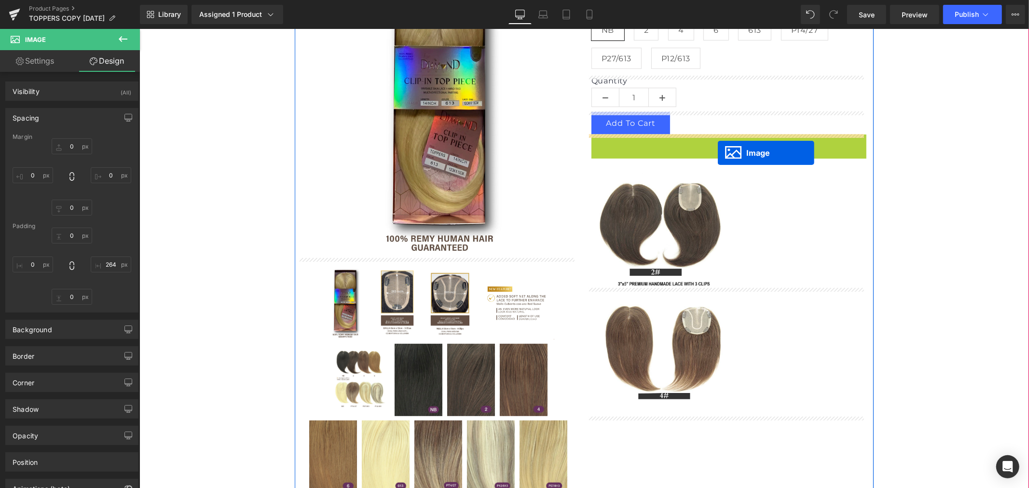
drag, startPoint x: 773, startPoint y: 201, endPoint x: 716, endPoint y: 151, distance: 75.6
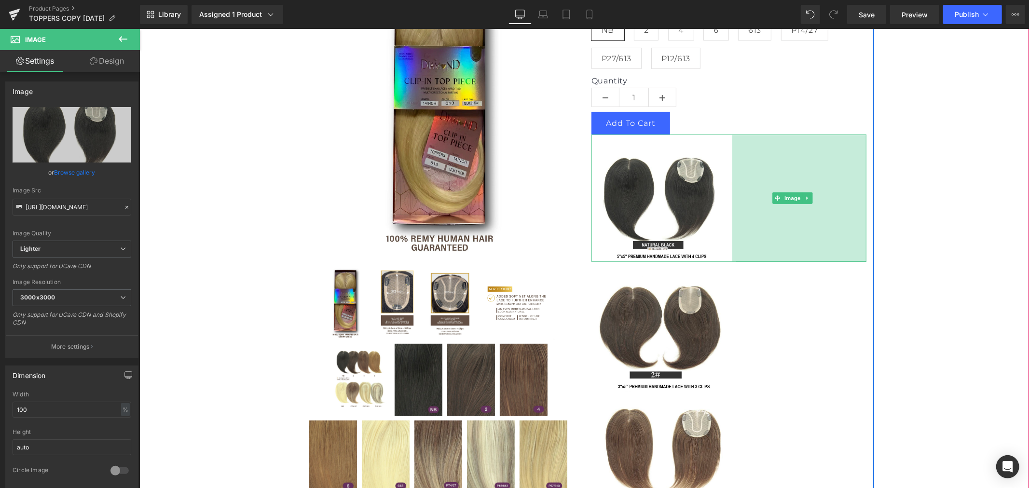
drag, startPoint x: 735, startPoint y: 248, endPoint x: 728, endPoint y: 253, distance: 8.0
click at [731, 253] on div "278px" at bounding box center [798, 197] width 134 height 127
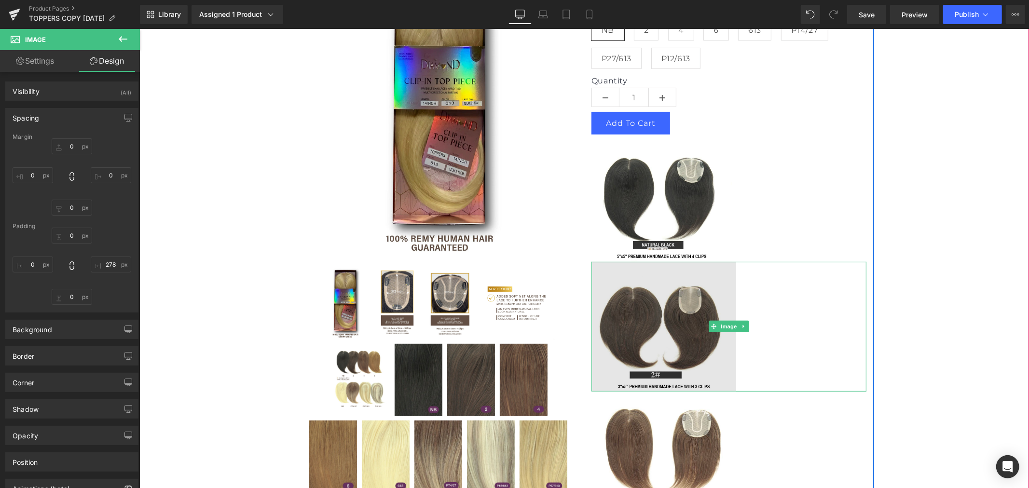
click at [725, 302] on img at bounding box center [728, 326] width 275 height 130
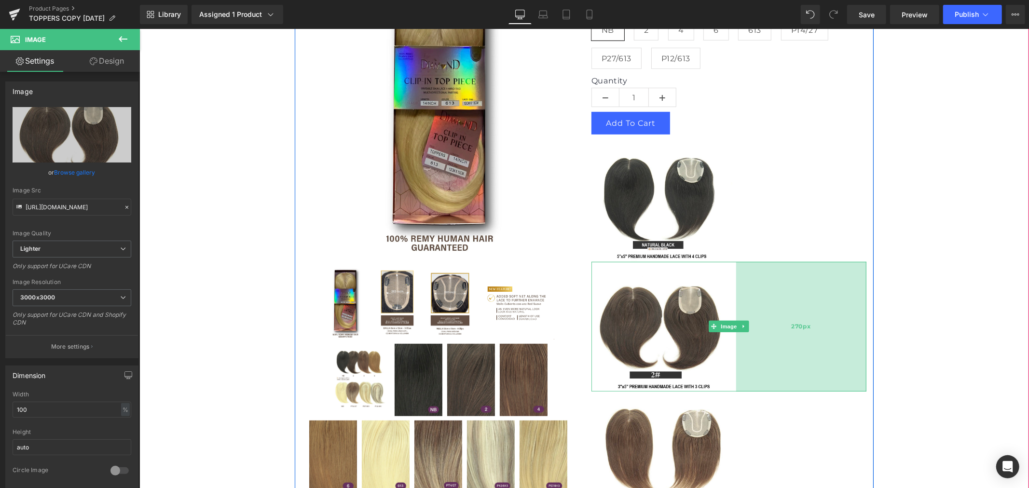
click at [860, 350] on div "270px" at bounding box center [800, 326] width 130 height 130
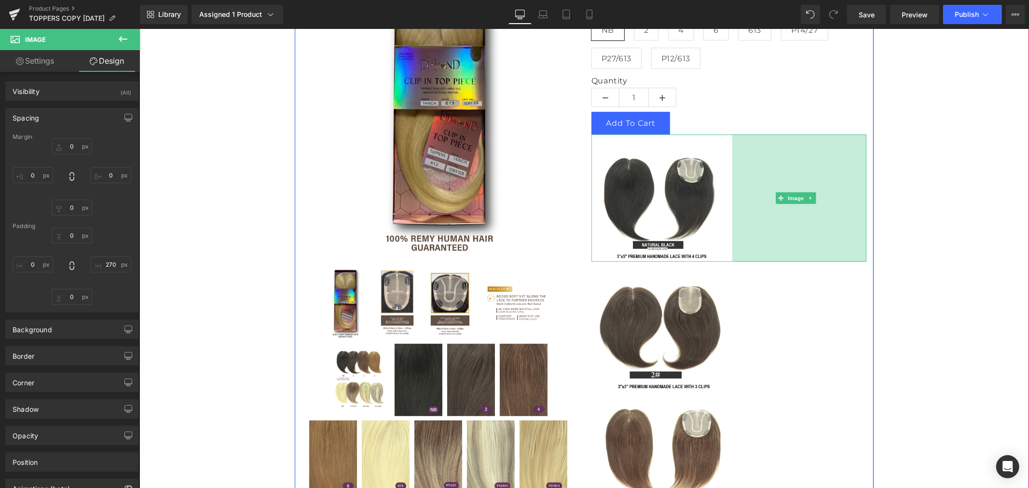
click at [819, 228] on div "278px" at bounding box center [798, 197] width 134 height 127
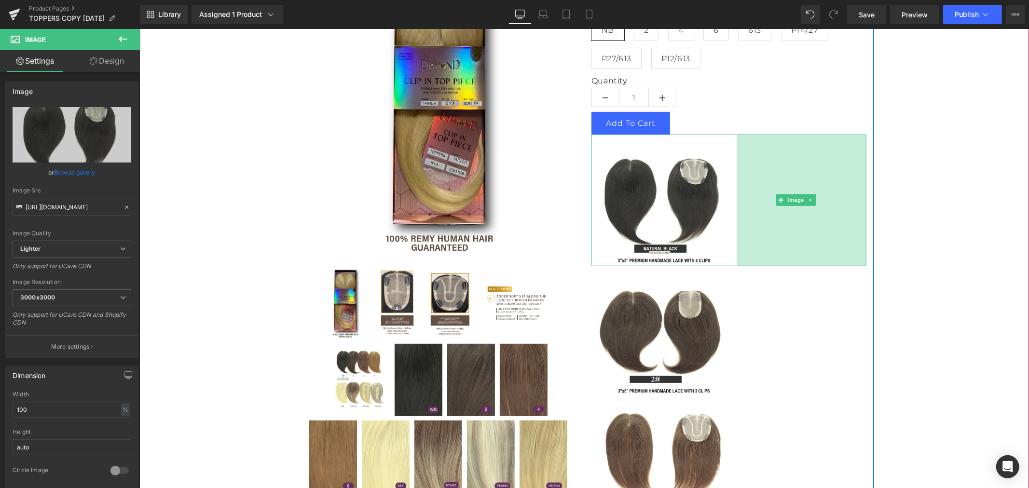
drag, startPoint x: 861, startPoint y: 220, endPoint x: 866, endPoint y: 222, distance: 5.4
click at [866, 222] on div "Lace Dimension 5"x5" - 4 Clips 3"x5" - 3 Clips Length 10" 14" Color NB 2 4 6 61…" at bounding box center [727, 214] width 289 height 622
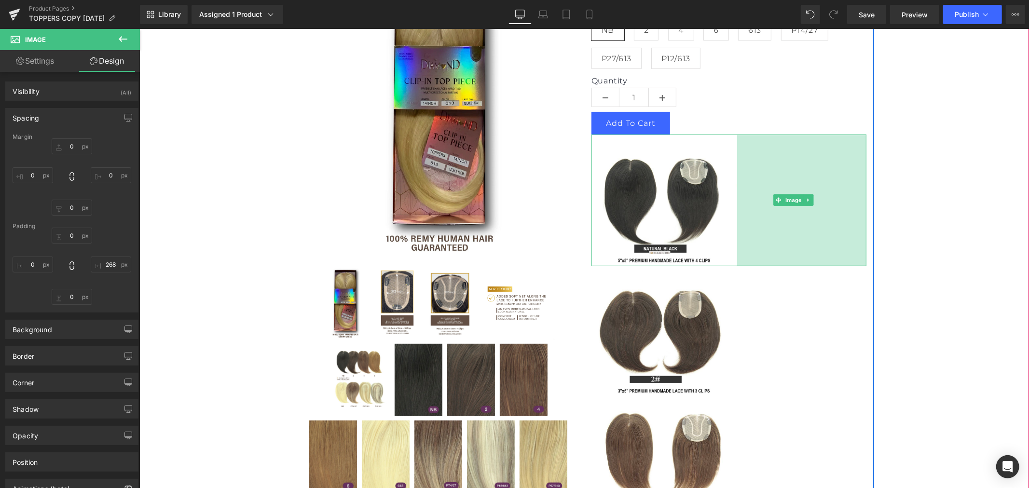
click at [754, 171] on div "268px" at bounding box center [800, 200] width 129 height 132
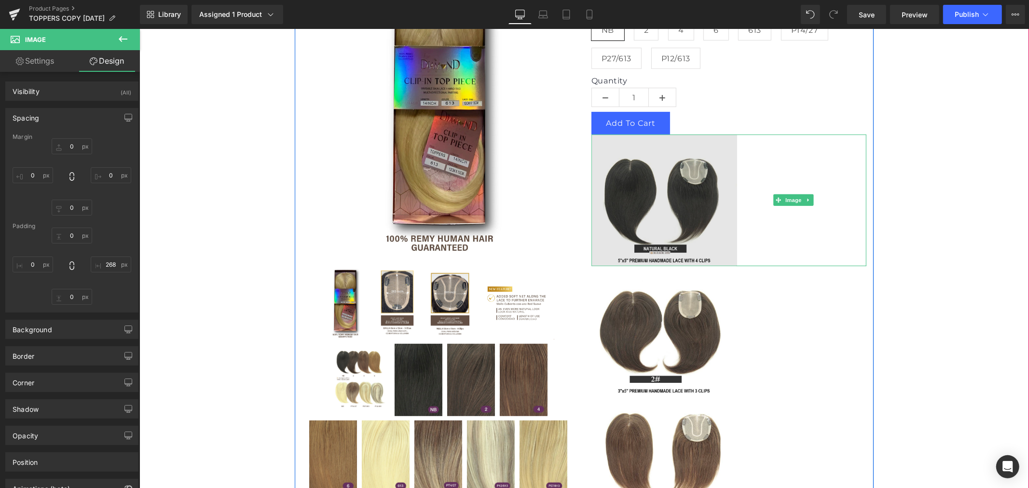
click at [639, 166] on img at bounding box center [728, 200] width 275 height 132
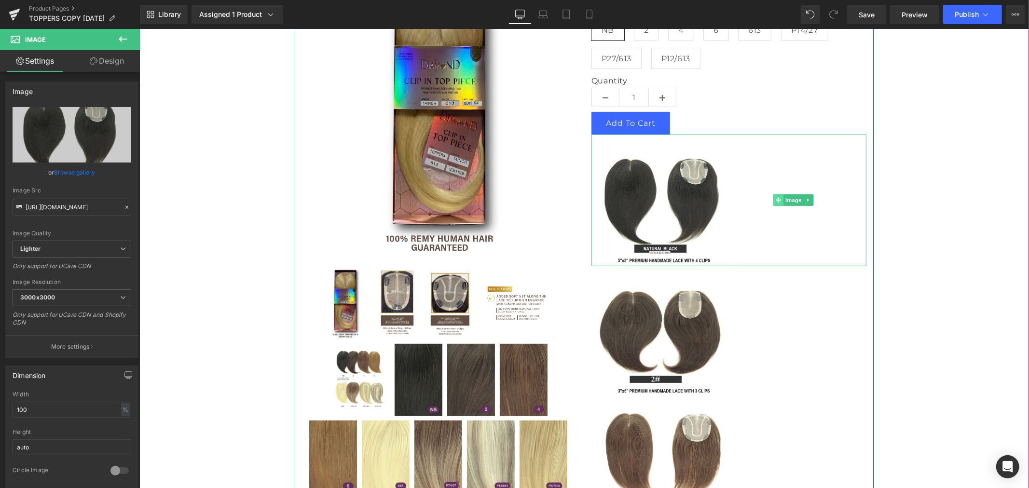
click at [775, 201] on icon at bounding box center [777, 200] width 5 height 6
click at [788, 198] on span "Image" at bounding box center [793, 200] width 20 height 12
drag, startPoint x: 793, startPoint y: 198, endPoint x: 803, endPoint y: 199, distance: 10.2
click at [793, 198] on span "Image" at bounding box center [793, 200] width 20 height 12
click at [807, 199] on icon at bounding box center [807, 199] width 1 height 3
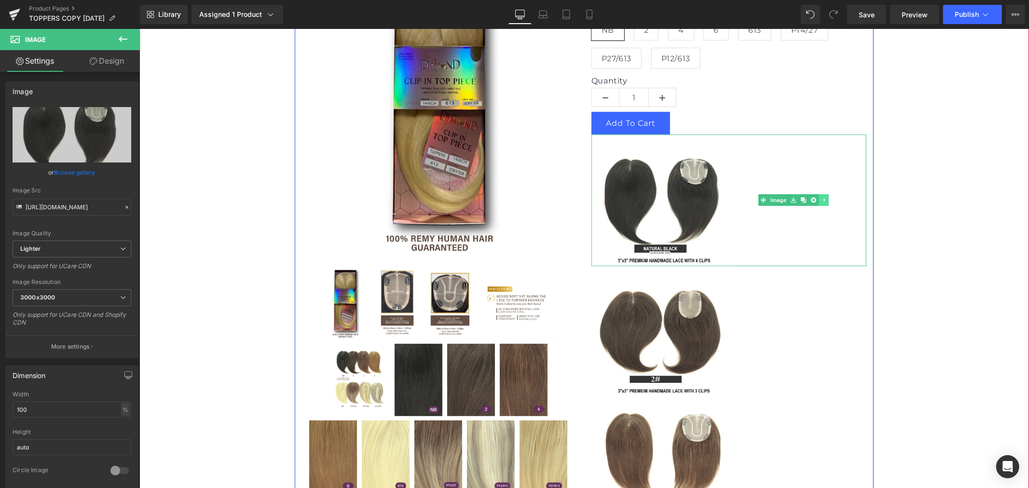
click at [820, 195] on link at bounding box center [823, 200] width 10 height 12
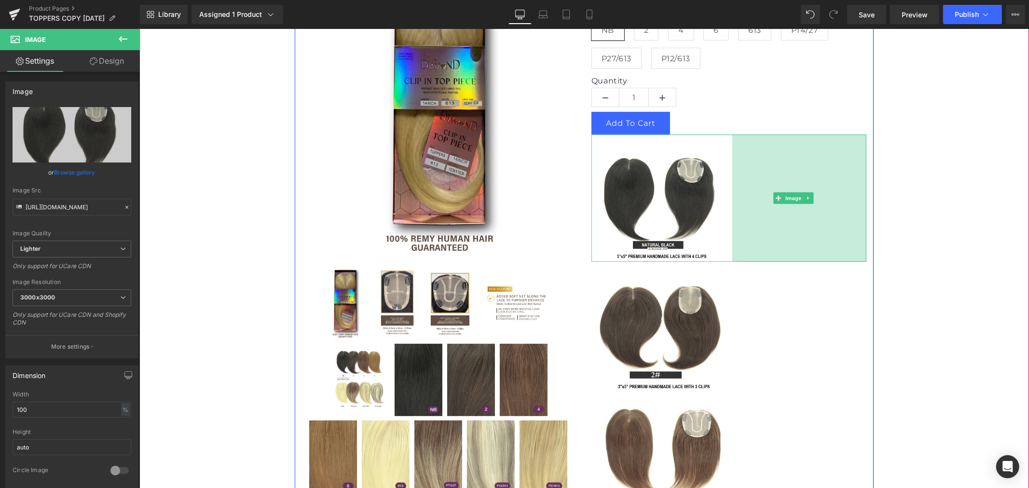
drag, startPoint x: 856, startPoint y: 208, endPoint x: 852, endPoint y: 218, distance: 11.2
click at [852, 218] on div "278px" at bounding box center [798, 197] width 134 height 127
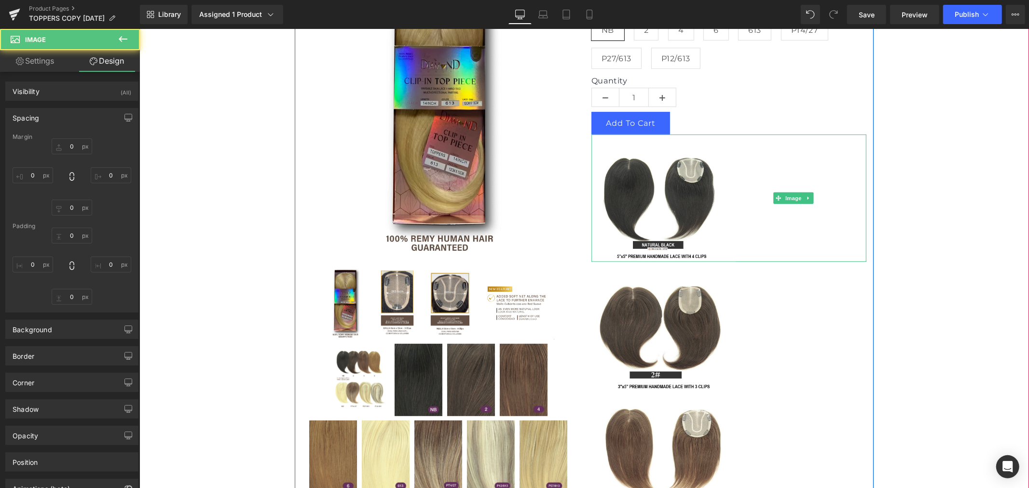
type input "0"
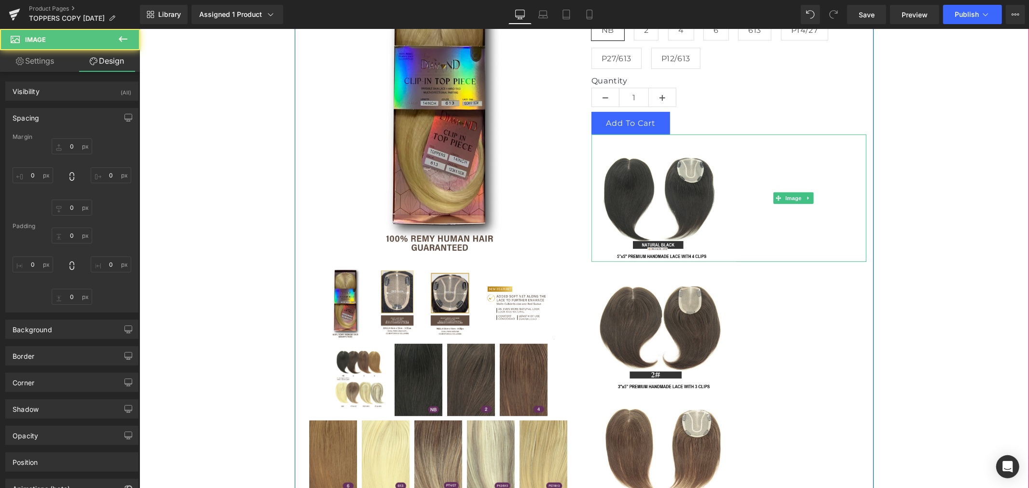
type input "278"
type input "0"
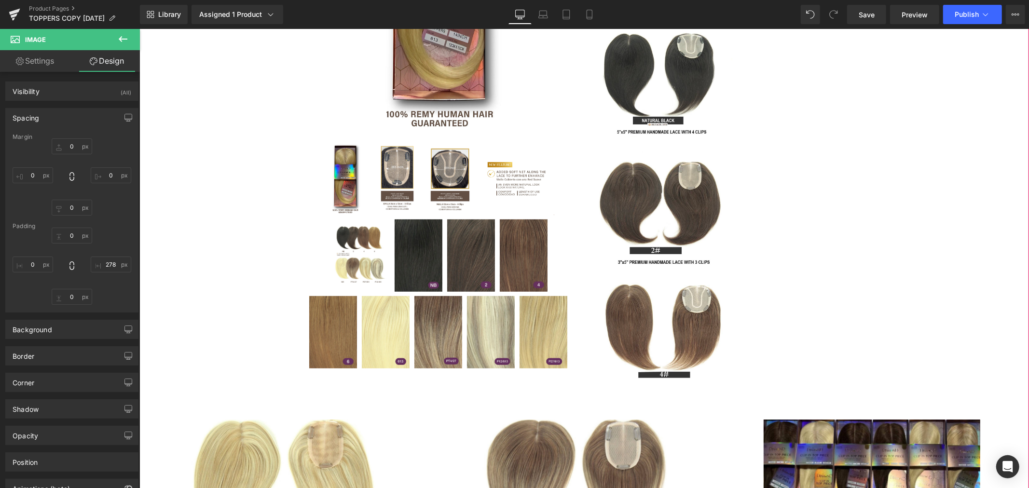
scroll to position [375, 0]
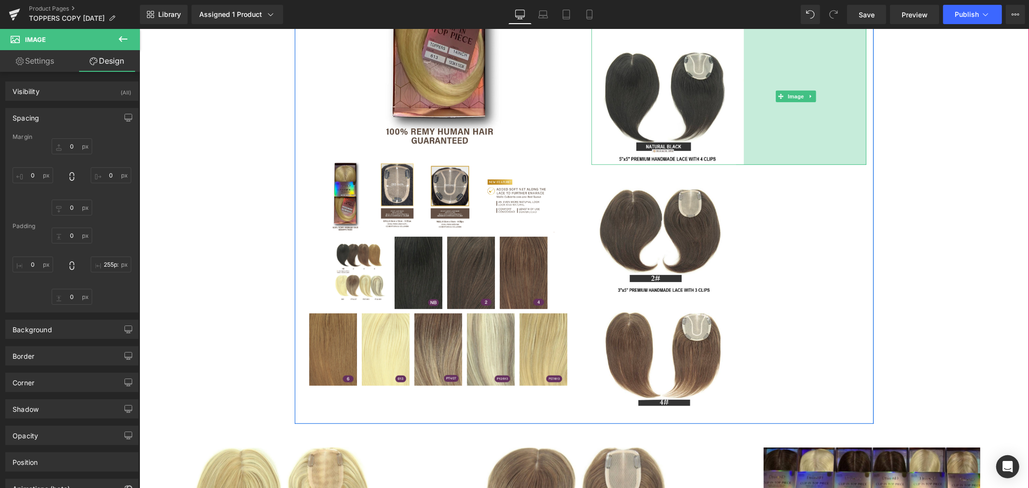
drag, startPoint x: 728, startPoint y: 104, endPoint x: 739, endPoint y: 133, distance: 30.5
click at [743, 133] on div "254px" at bounding box center [804, 95] width 122 height 137
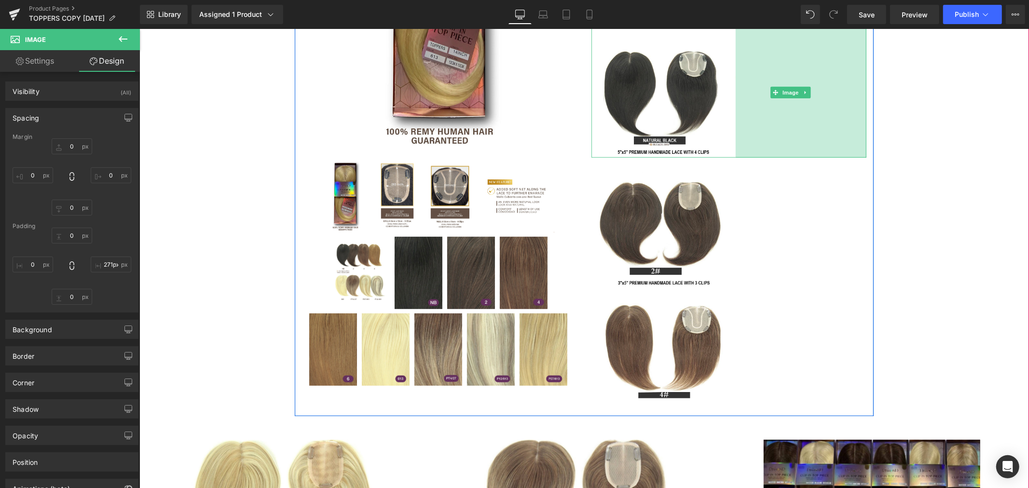
type input "270px"
drag, startPoint x: 740, startPoint y: 117, endPoint x: 733, endPoint y: 117, distance: 7.2
click at [735, 117] on div "270px" at bounding box center [800, 92] width 130 height 131
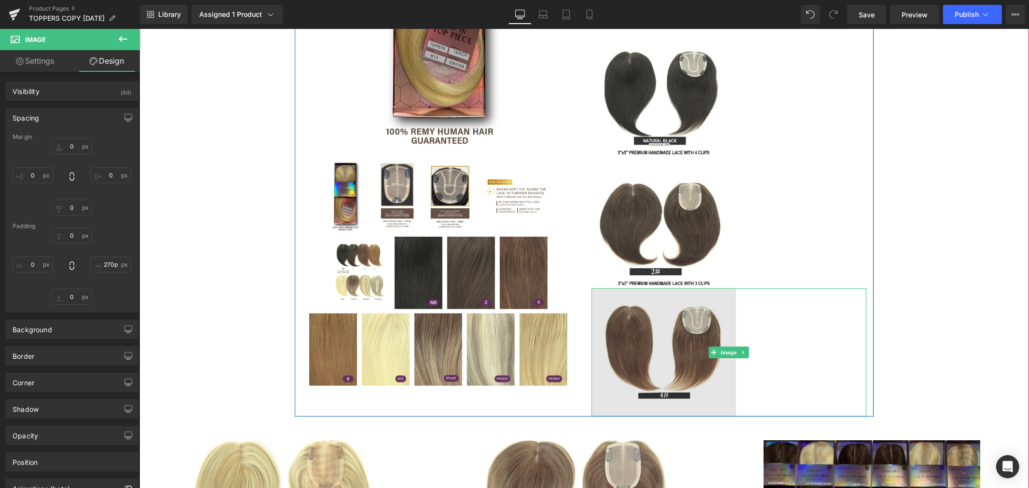
click at [730, 316] on img at bounding box center [728, 352] width 275 height 129
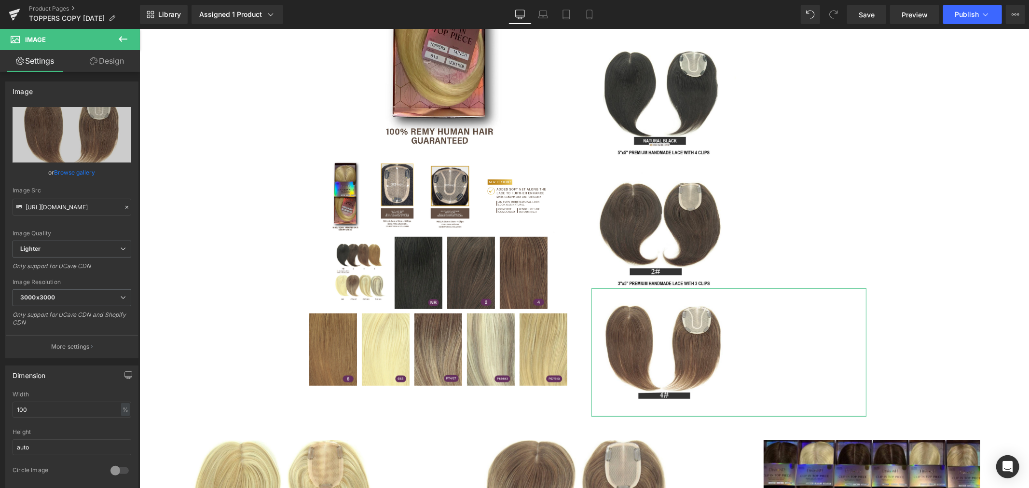
click at [117, 64] on link "Design" at bounding box center [107, 61] width 70 height 22
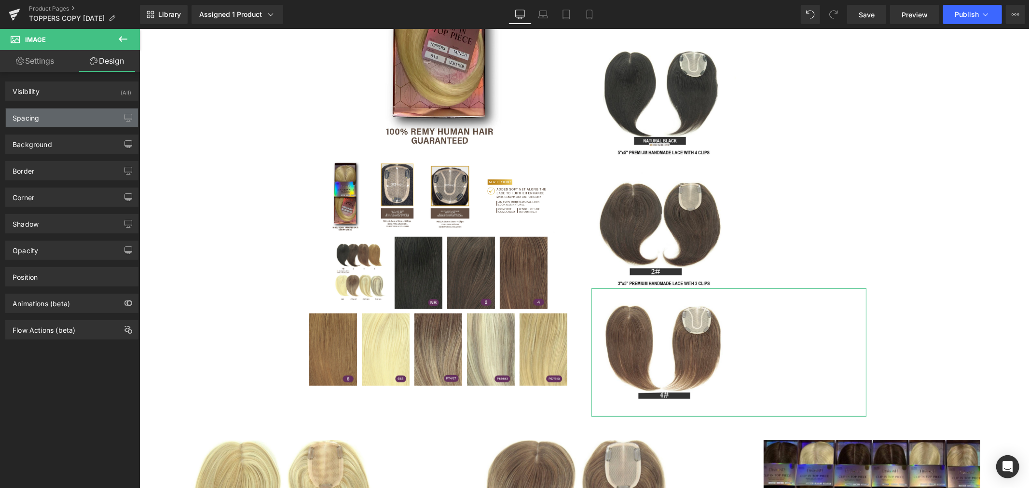
click at [47, 108] on div "Spacing" at bounding box center [72, 117] width 132 height 18
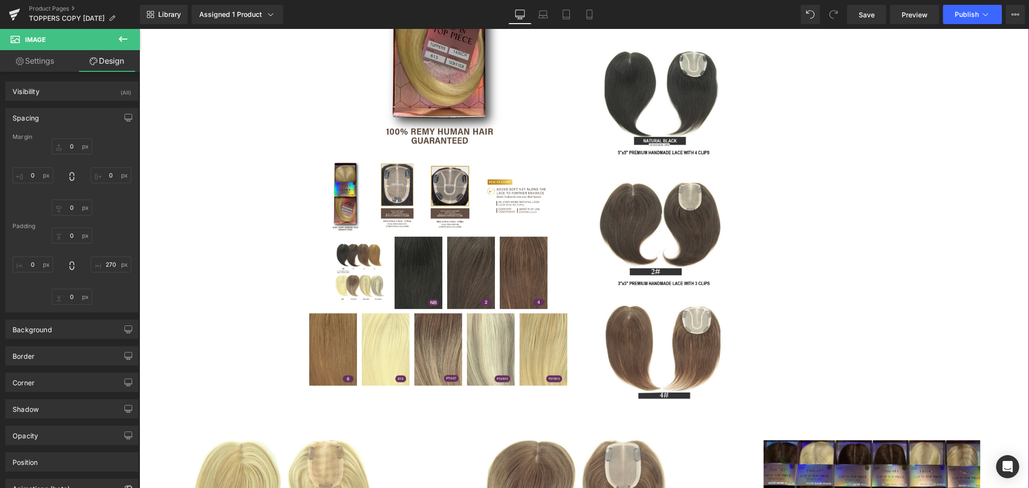
click at [997, 192] on div "LUXURY HAIR TOPPERS (P) Title $0 $99.99 (P) Price Premium (P) Image" at bounding box center [584, 309] width 880 height 1056
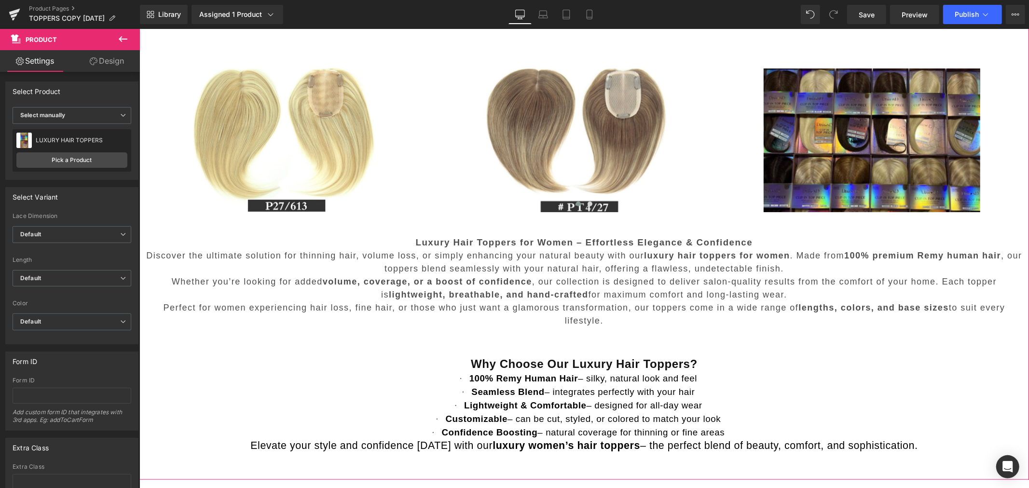
scroll to position [750, 0]
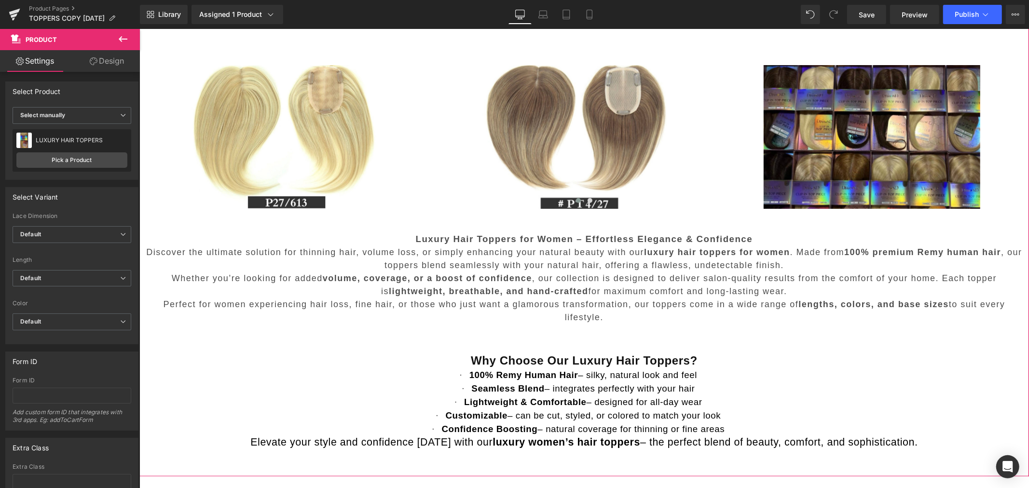
click at [542, 280] on span "Whether you’re looking for added volume, coverage, or a boost of confidence , o…" at bounding box center [583, 284] width 825 height 23
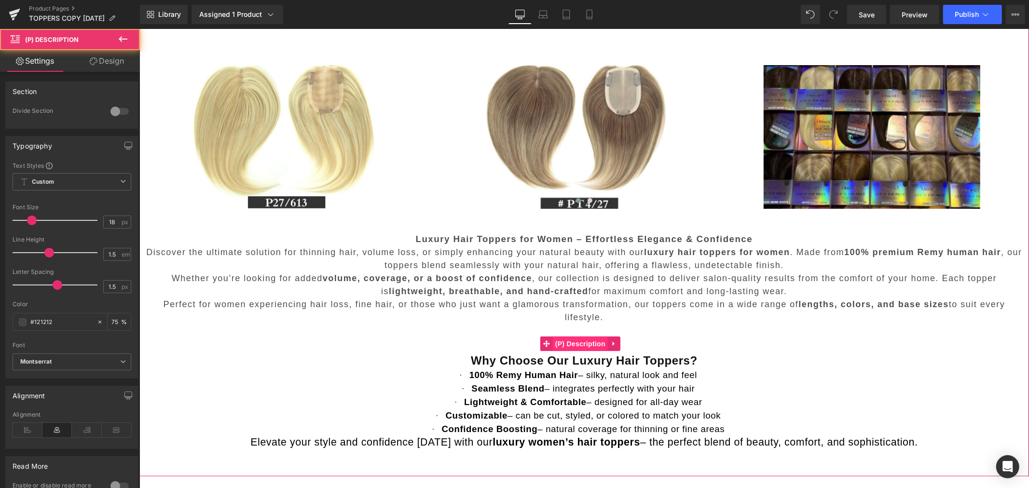
click at [588, 339] on span "(P) Description" at bounding box center [579, 343] width 55 height 14
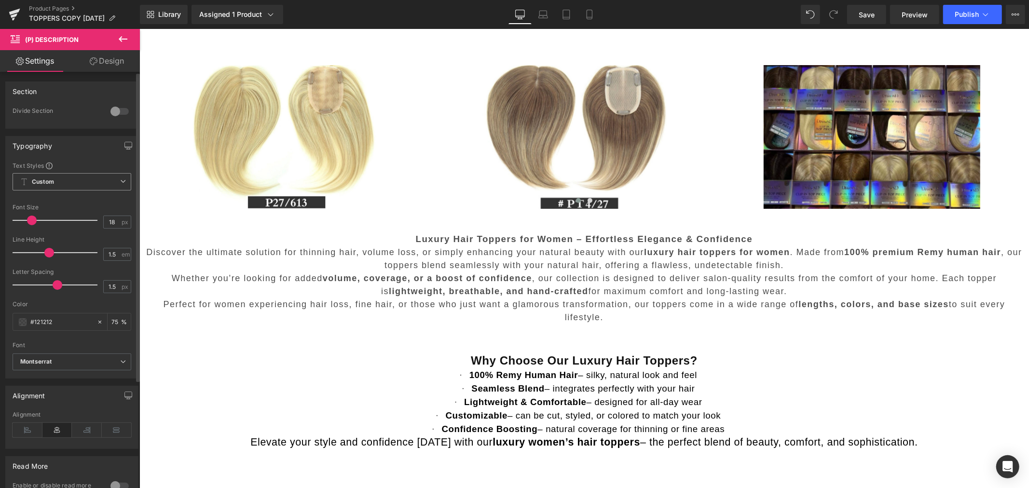
click at [68, 184] on span "Custom" at bounding box center [72, 181] width 119 height 17
click at [114, 157] on div "Typography Text Styles Custom Paragraph 1 Paragraph 2 Paragraph 3 Paragraph 4 C…" at bounding box center [71, 257] width 133 height 243
click at [591, 12] on icon at bounding box center [589, 15] width 10 height 10
type input "12.8"
type input "75"
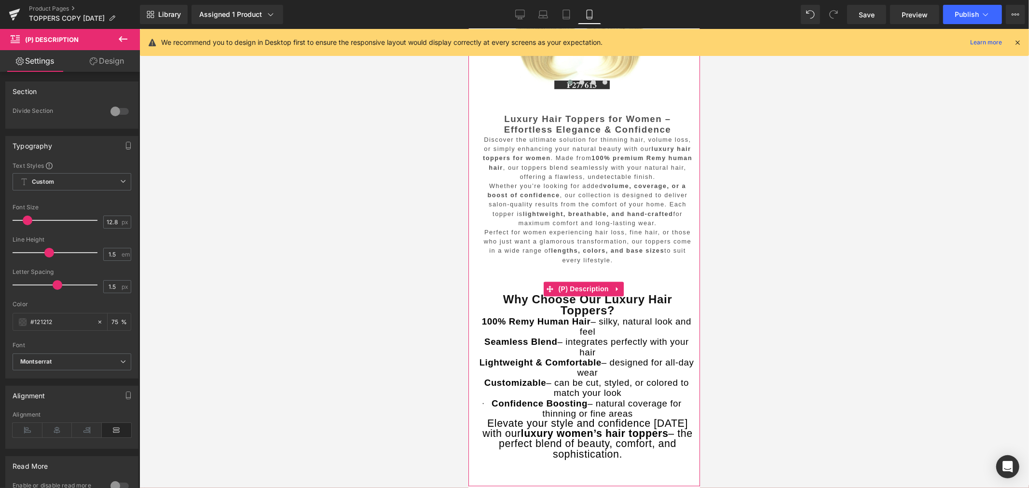
scroll to position [1515, 0]
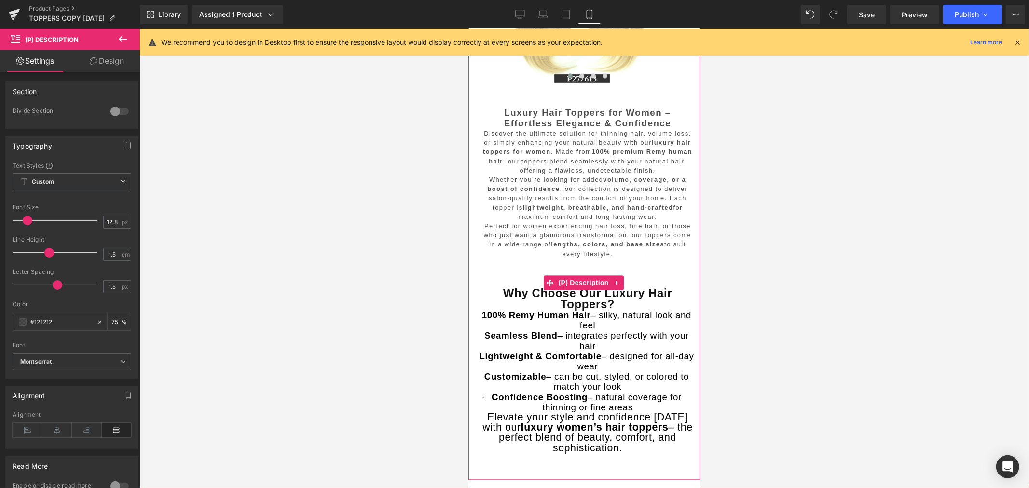
click at [547, 192] on b "volume, coverage, or a boost of confidence" at bounding box center [586, 184] width 199 height 16
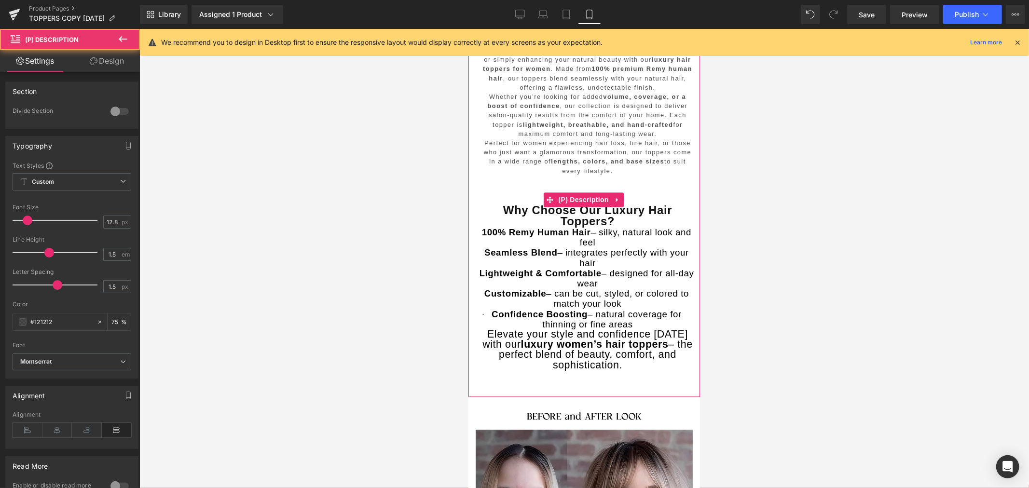
scroll to position [1622, 0]
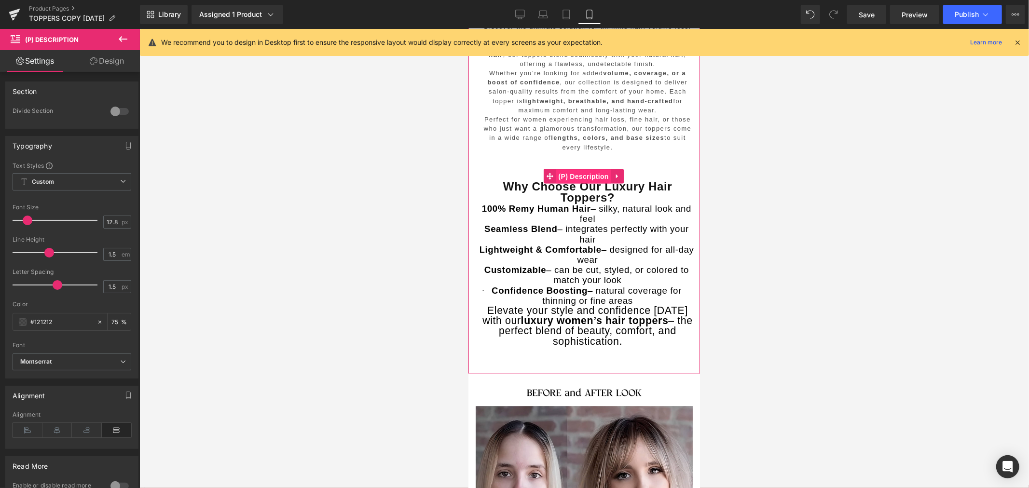
click at [581, 183] on span "(P) Description" at bounding box center [582, 176] width 55 height 14
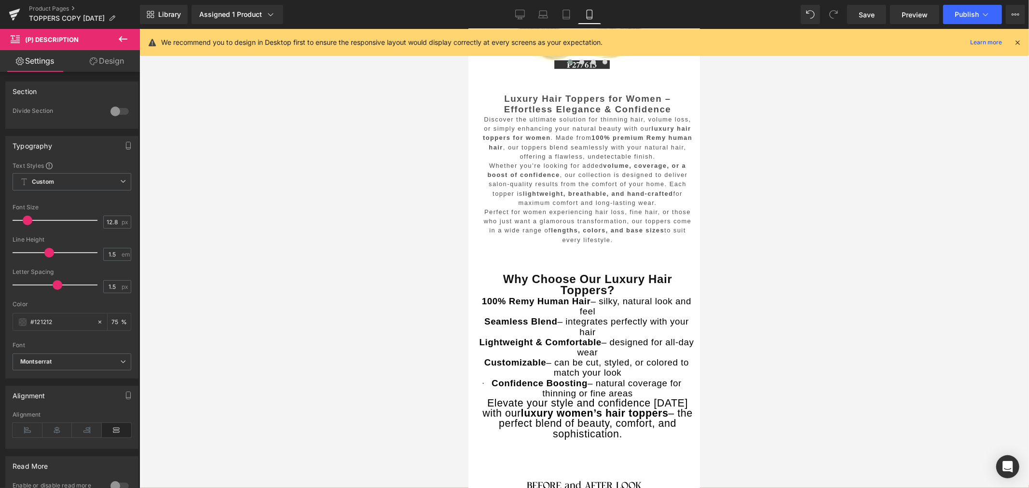
scroll to position [1515, 0]
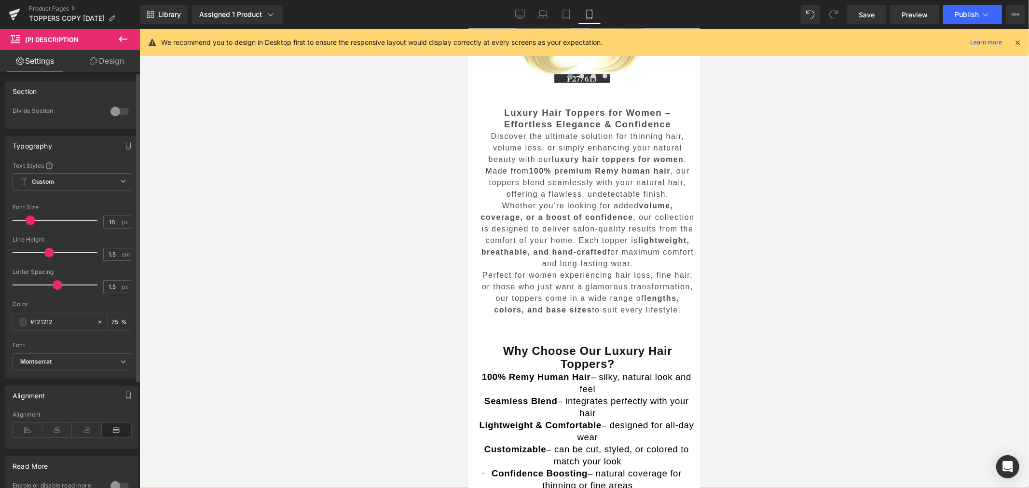
type input "15"
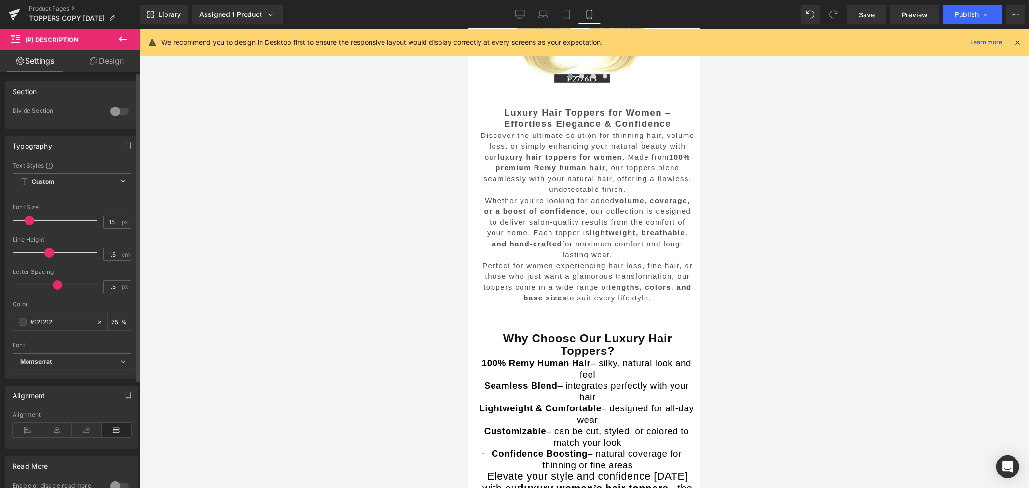
click at [29, 219] on span at bounding box center [30, 221] width 10 height 10
click at [879, 234] on div at bounding box center [583, 258] width 889 height 459
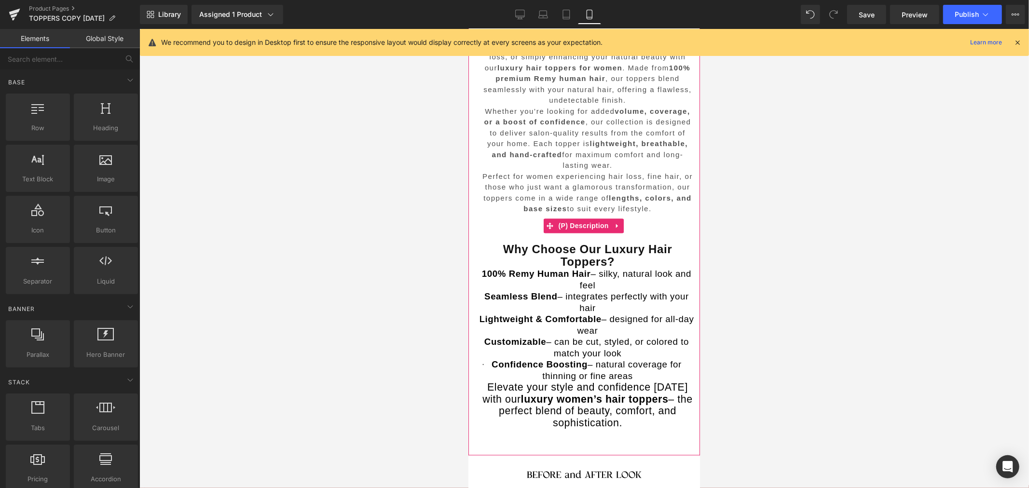
scroll to position [1622, 0]
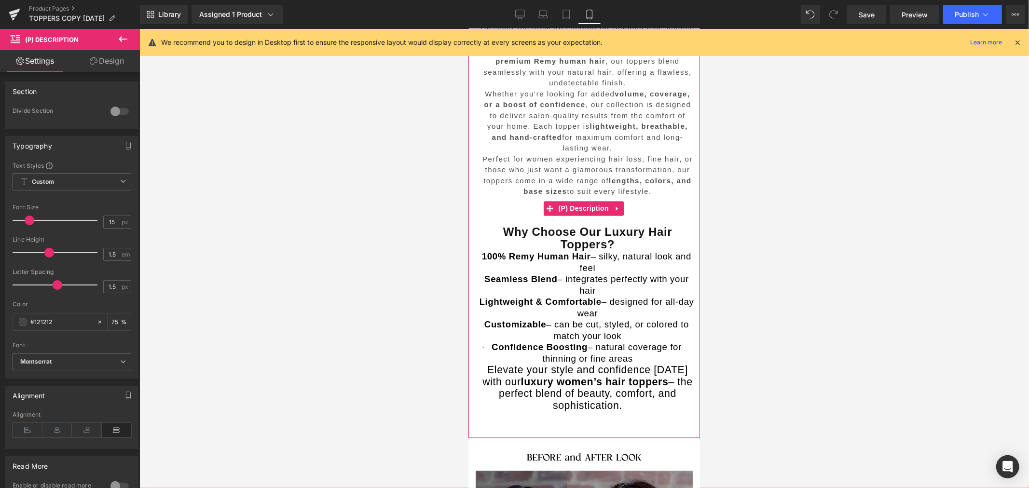
drag, startPoint x: 531, startPoint y: 284, endPoint x: 659, endPoint y: 448, distance: 207.5
click at [659, 420] on div "Luxury Hair Toppers for Women – Effortless Elegance & Confidence Discover the u…" at bounding box center [586, 206] width 215 height 427
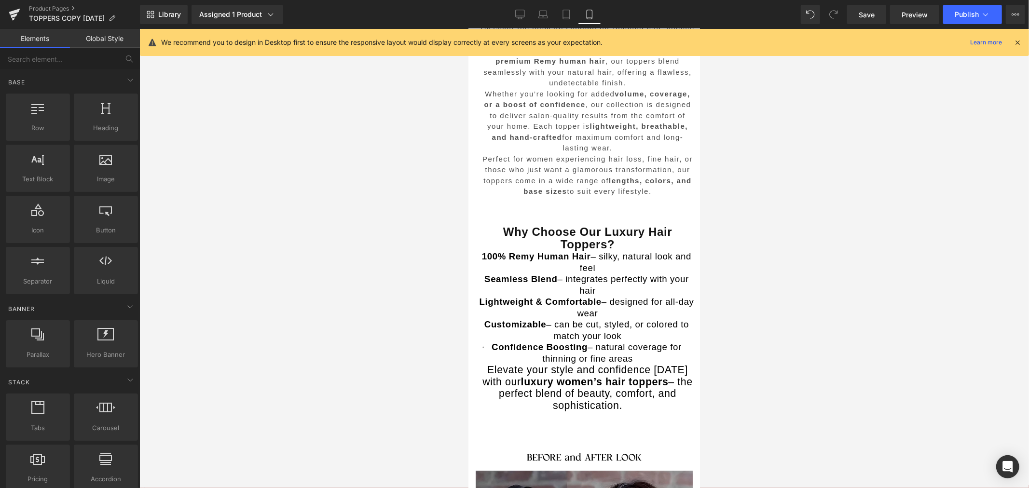
click at [769, 416] on div at bounding box center [583, 258] width 889 height 459
click at [748, 357] on div at bounding box center [583, 258] width 889 height 459
click at [632, 296] on p "· Seamless Blend – integrates perfectly with your hair" at bounding box center [586, 284] width 215 height 23
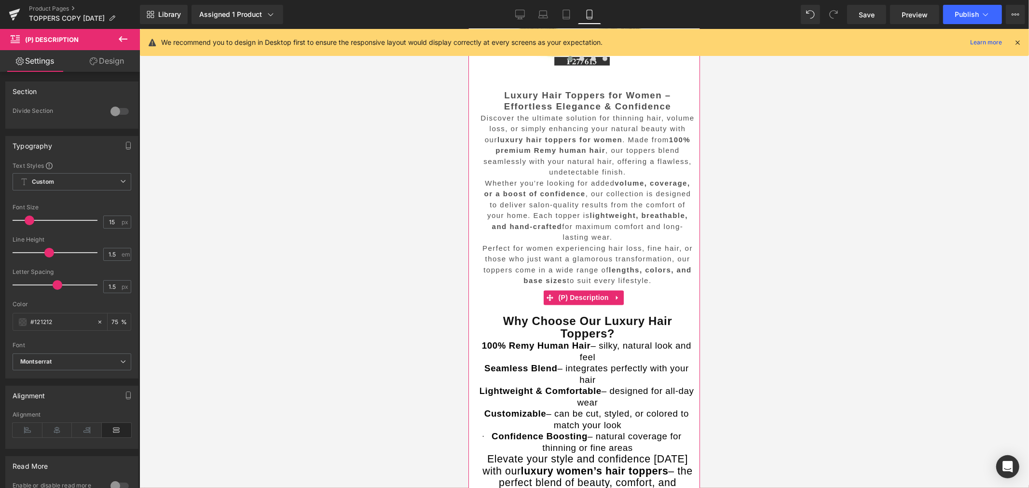
scroll to position [1515, 0]
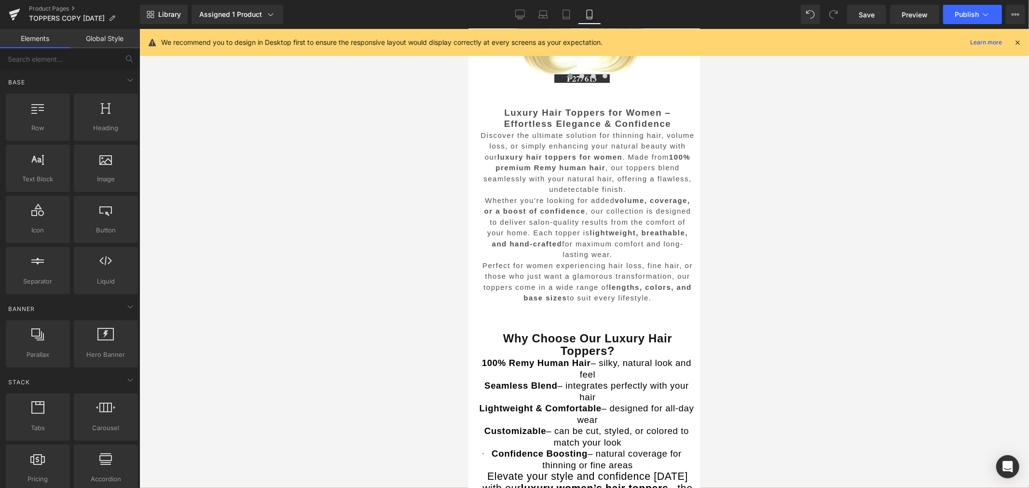
click at [833, 349] on div at bounding box center [583, 258] width 889 height 459
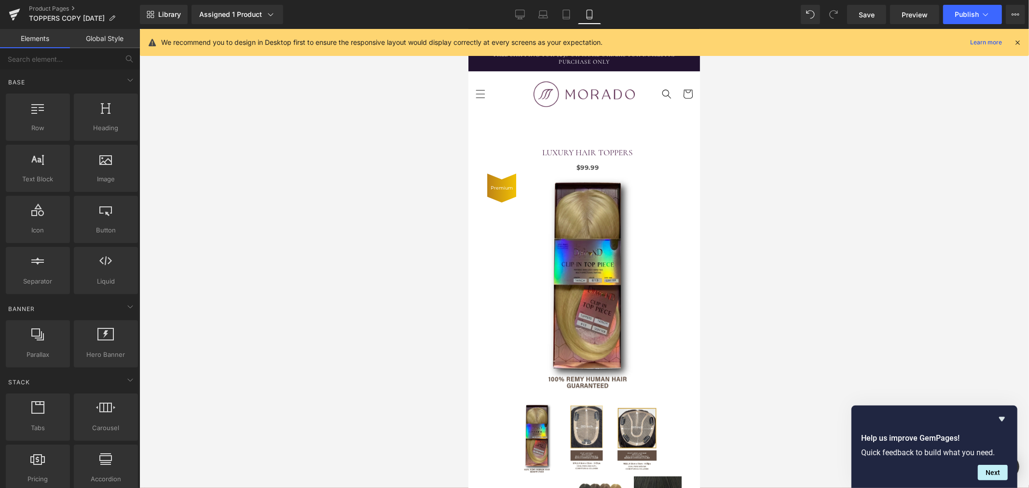
scroll to position [0, 0]
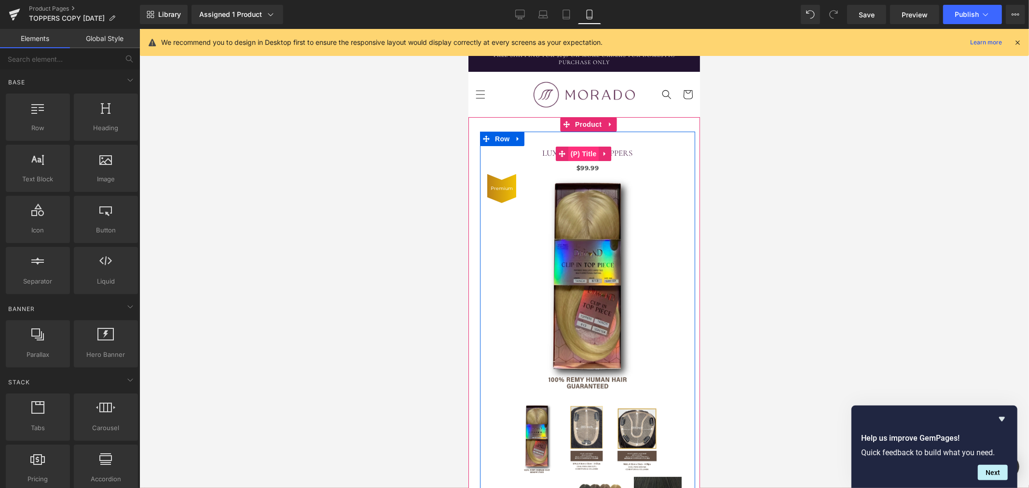
click at [575, 148] on span "(P) Title" at bounding box center [583, 153] width 31 height 14
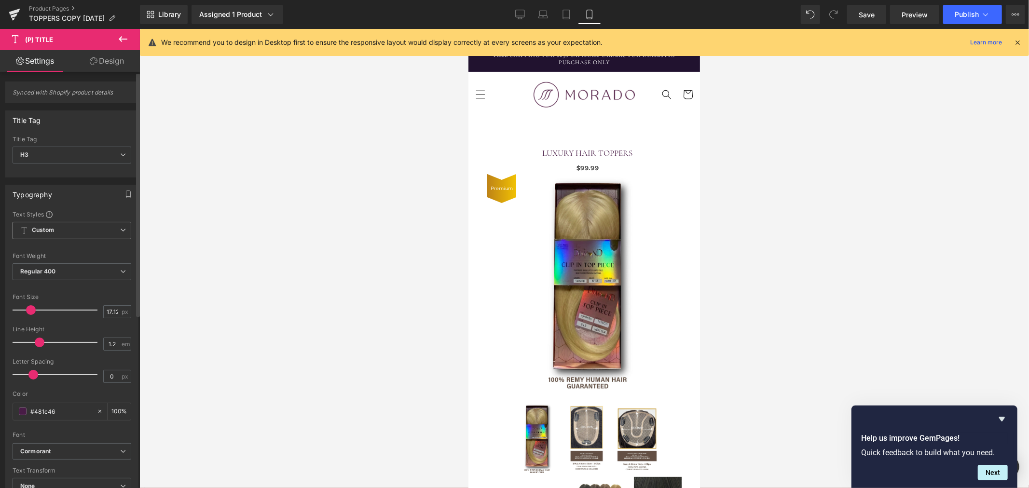
click at [88, 228] on span "Custom" at bounding box center [72, 230] width 119 height 17
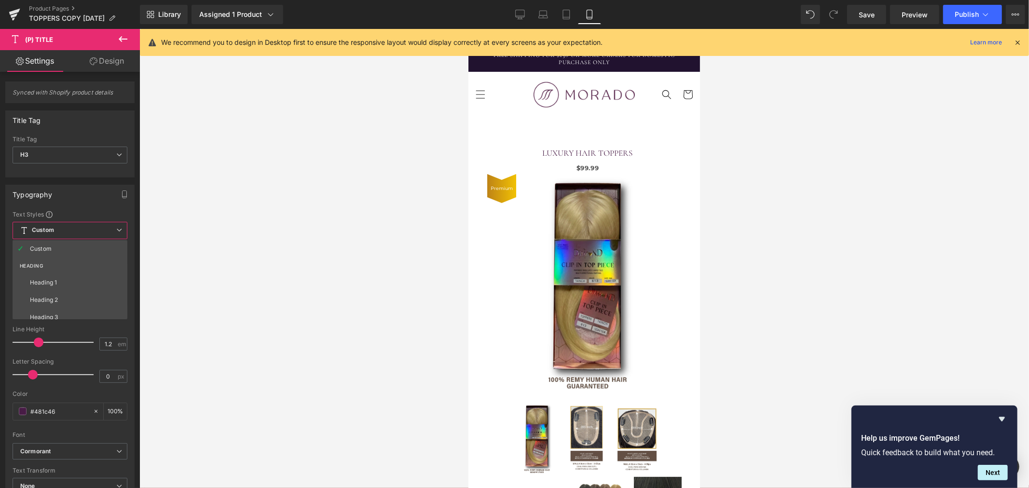
click at [205, 230] on div at bounding box center [583, 258] width 889 height 459
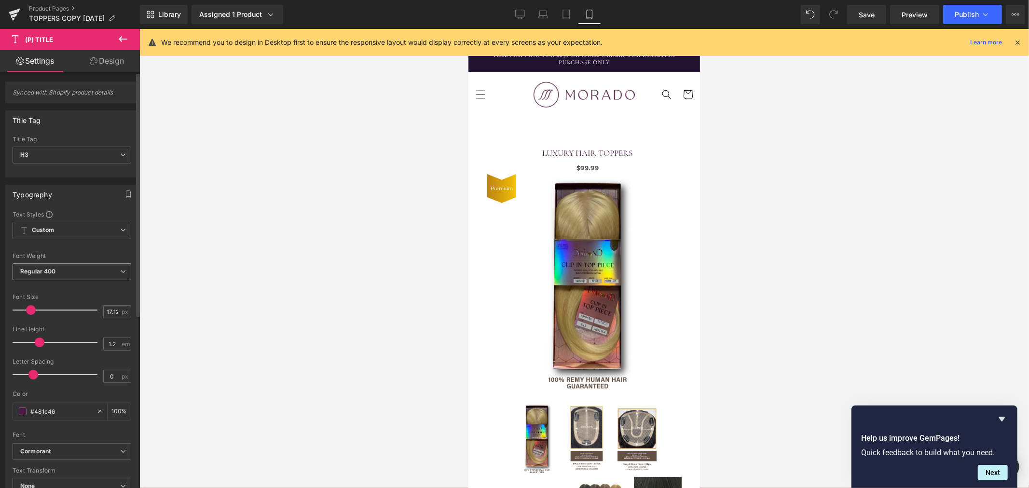
click at [65, 273] on span "Regular 400" at bounding box center [72, 271] width 119 height 17
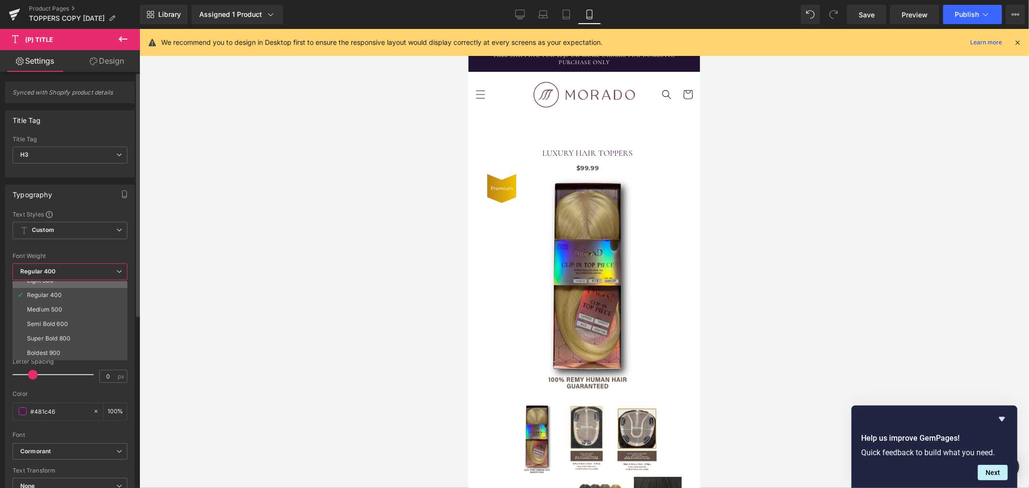
scroll to position [54, 0]
click at [63, 346] on li "Bold 700" at bounding box center [72, 350] width 119 height 14
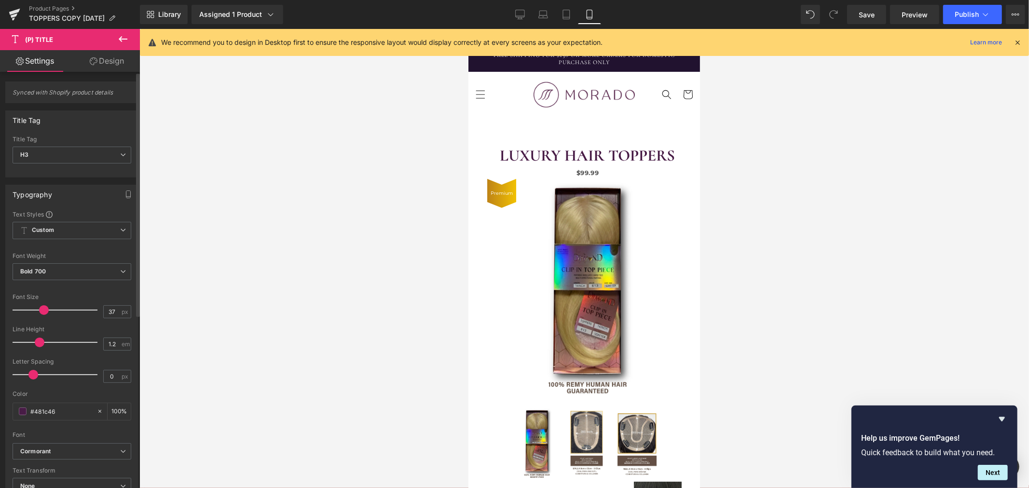
type input "38"
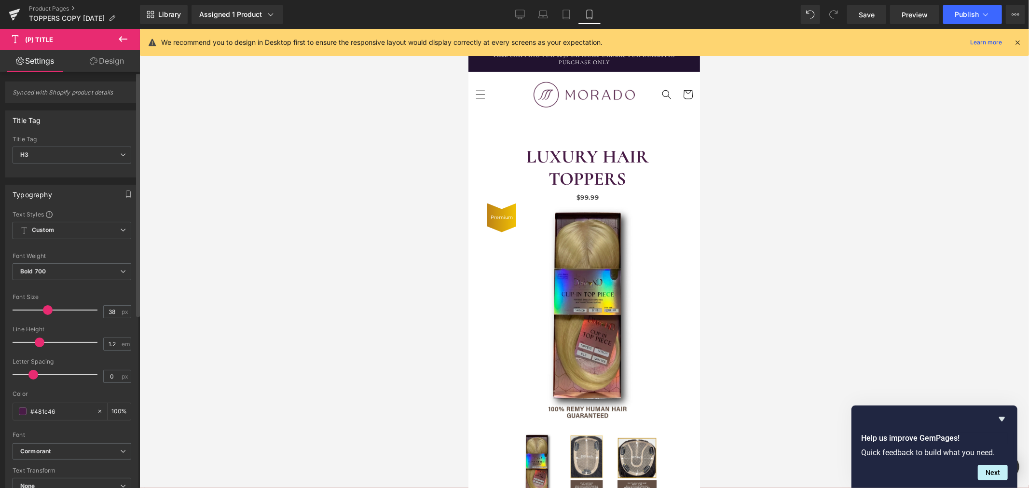
drag, startPoint x: 29, startPoint y: 311, endPoint x: 45, endPoint y: 310, distance: 15.9
click at [45, 310] on span at bounding box center [48, 310] width 10 height 10
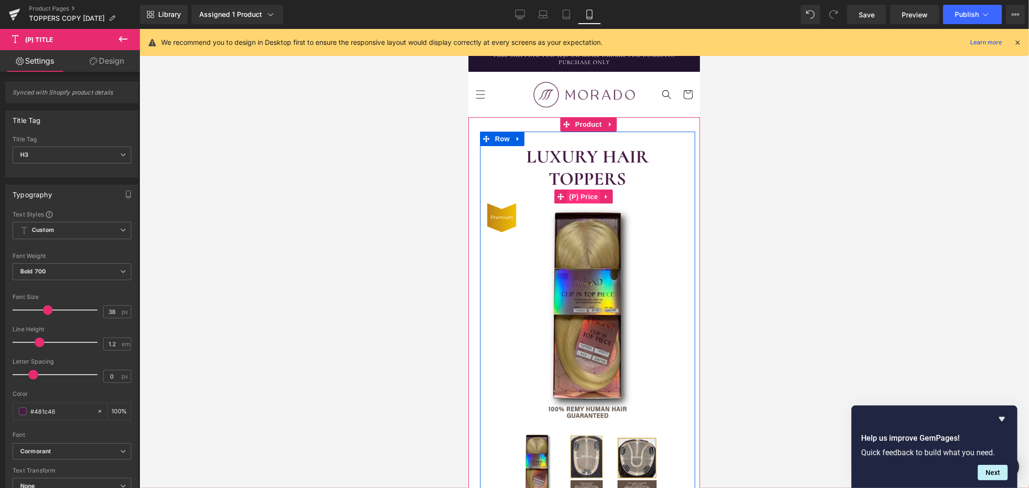
click at [577, 194] on span "(P) Price" at bounding box center [583, 196] width 34 height 14
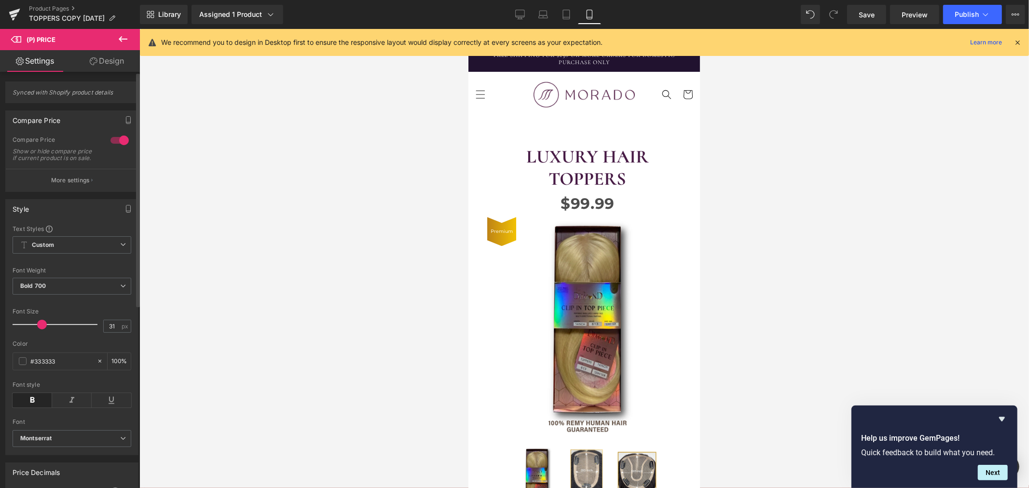
type input "30"
drag, startPoint x: 28, startPoint y: 332, endPoint x: 41, endPoint y: 331, distance: 13.0
click at [41, 329] on span at bounding box center [42, 325] width 10 height 10
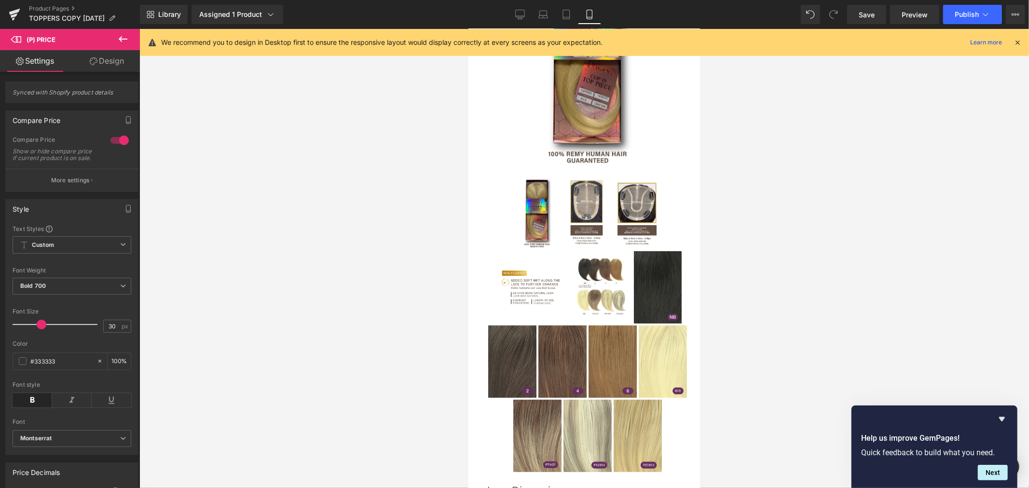
scroll to position [268, 0]
click at [576, 302] on img at bounding box center [600, 287] width 61 height 72
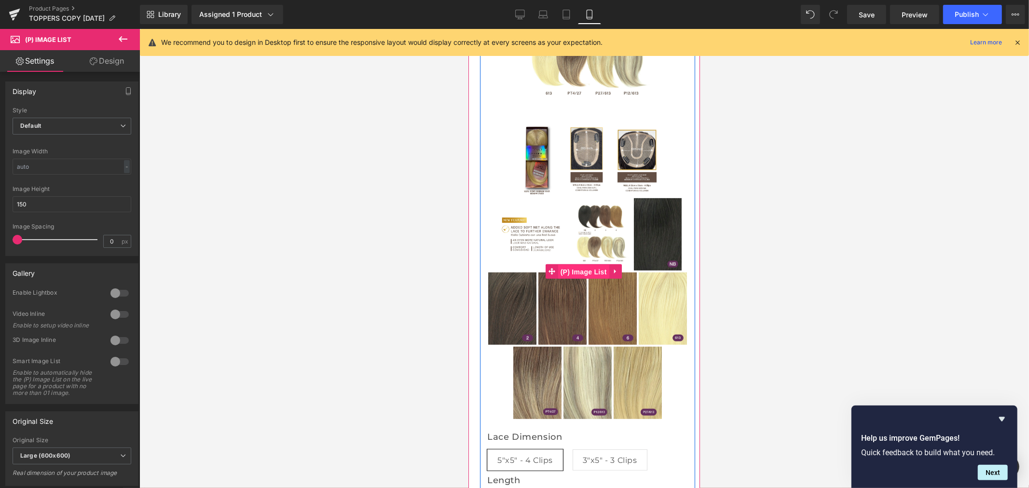
click at [586, 279] on span "(P) Image List" at bounding box center [582, 271] width 51 height 14
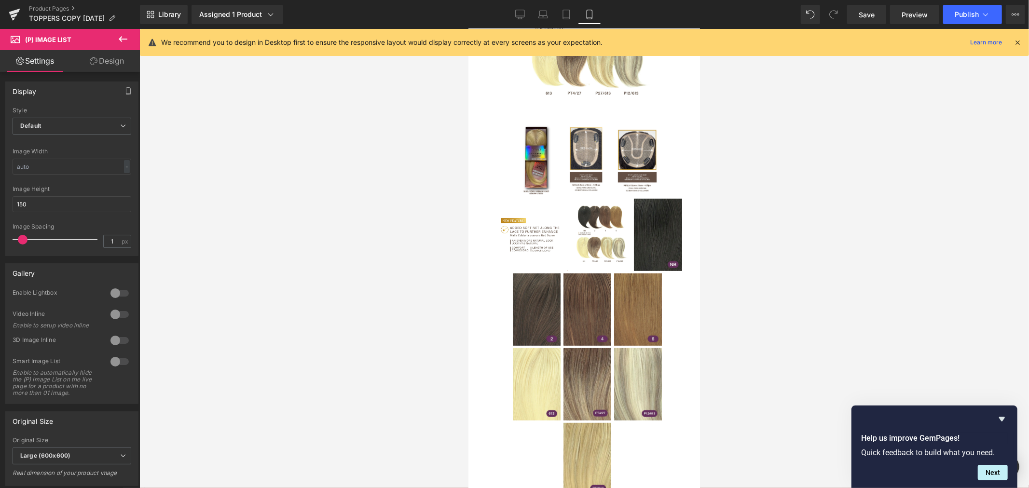
type input "0"
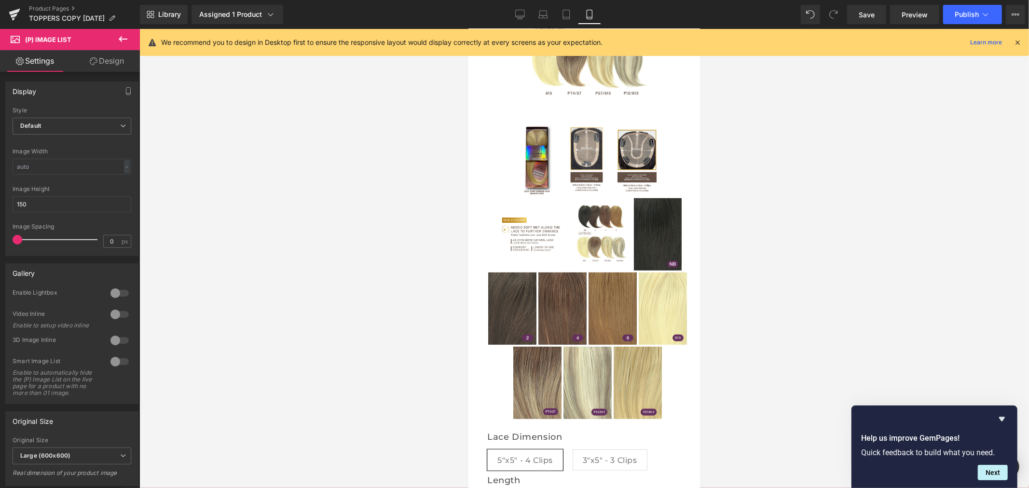
drag, startPoint x: 16, startPoint y: 238, endPoint x: -48, endPoint y: 246, distance: 64.2
click at [0, 246] on html "(P) Image List You are previewing how the will restyle your page. You can not e…" at bounding box center [514, 244] width 1029 height 488
drag, startPoint x: 67, startPoint y: 203, endPoint x: -14, endPoint y: 210, distance: 80.8
click at [0, 210] on html "(P) Image List You are previewing how the will restyle your page. You can not e…" at bounding box center [514, 244] width 1029 height 488
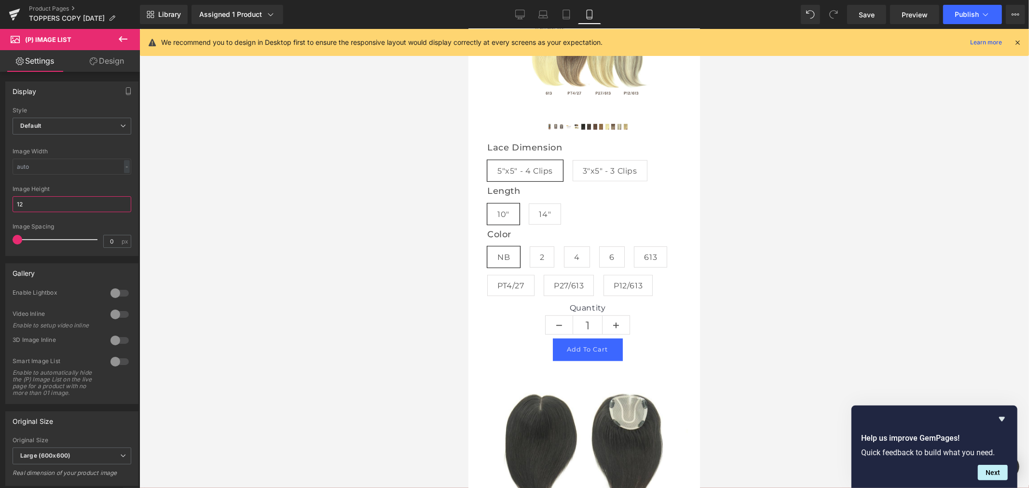
type input "120"
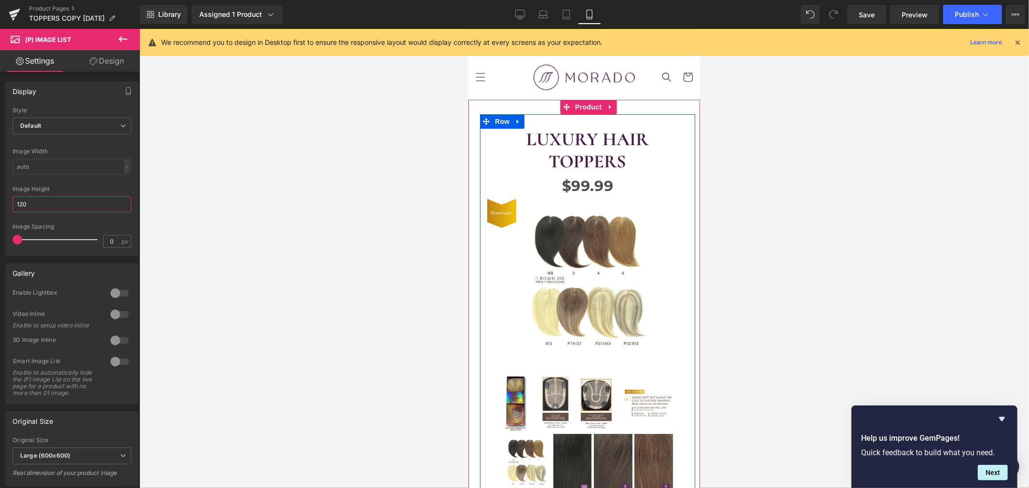
scroll to position [0, 0]
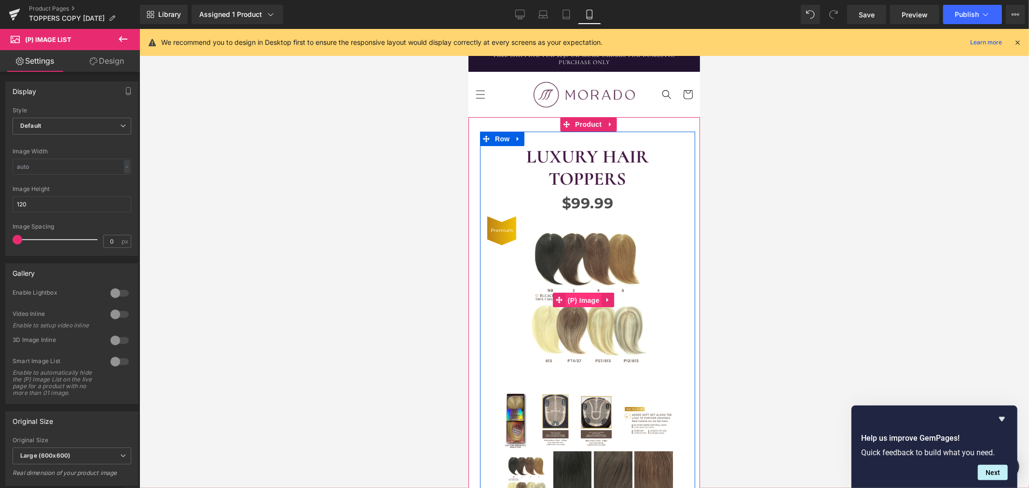
click at [583, 293] on span "(P) Image" at bounding box center [583, 300] width 37 height 14
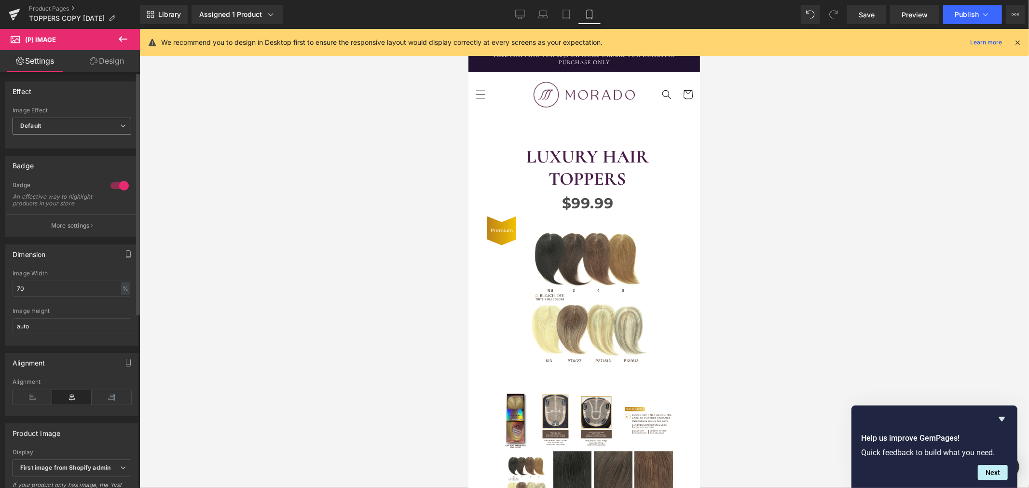
click at [72, 129] on span "Default" at bounding box center [72, 126] width 119 height 17
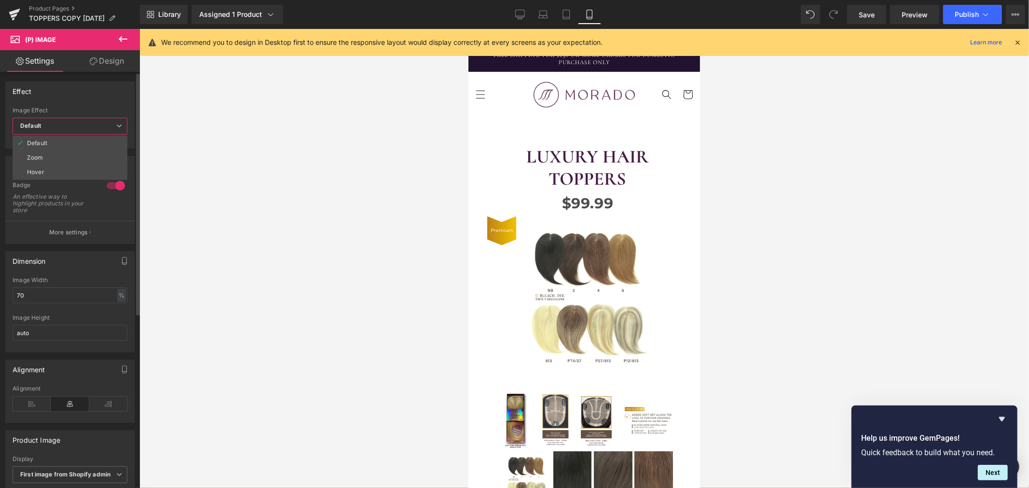
click at [61, 153] on li "Zoom" at bounding box center [70, 157] width 115 height 14
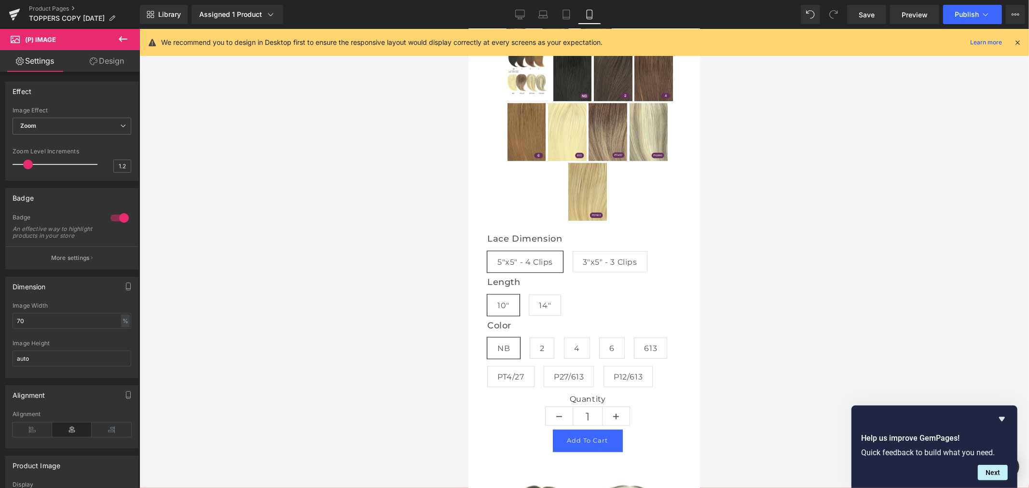
scroll to position [321, 0]
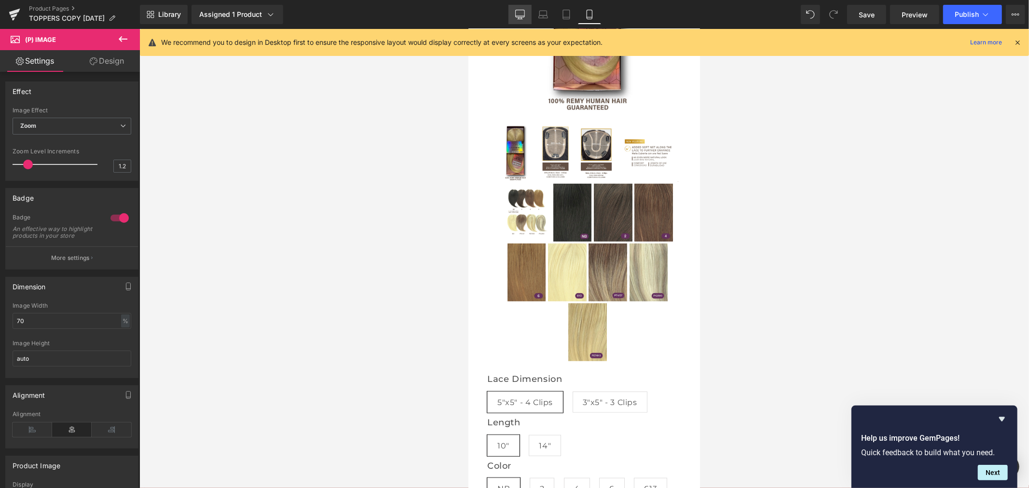
click at [523, 12] on icon at bounding box center [520, 15] width 10 height 10
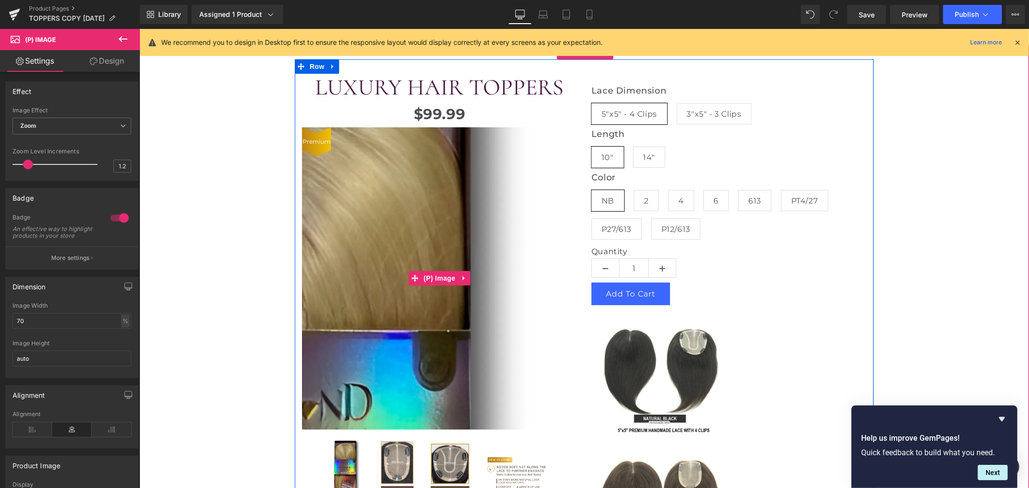
scroll to position [41, 0]
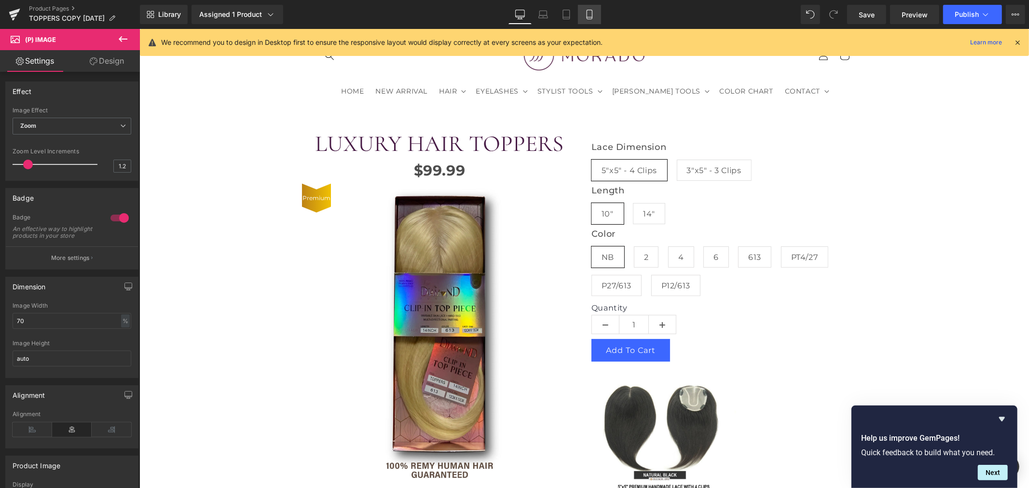
drag, startPoint x: 109, startPoint y: 47, endPoint x: 588, endPoint y: 10, distance: 480.7
click at [588, 10] on icon at bounding box center [588, 14] width 5 height 9
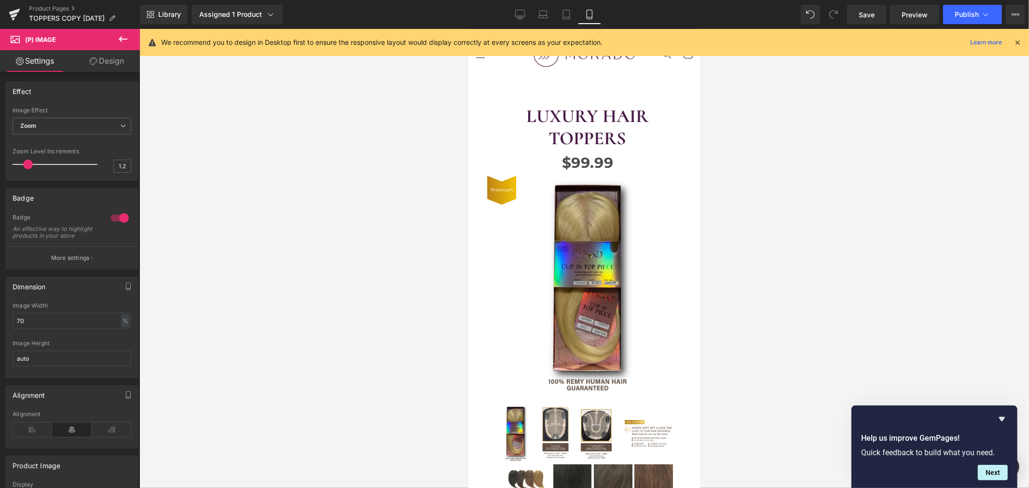
scroll to position [31, 0]
